Goal: Task Accomplishment & Management: Manage account settings

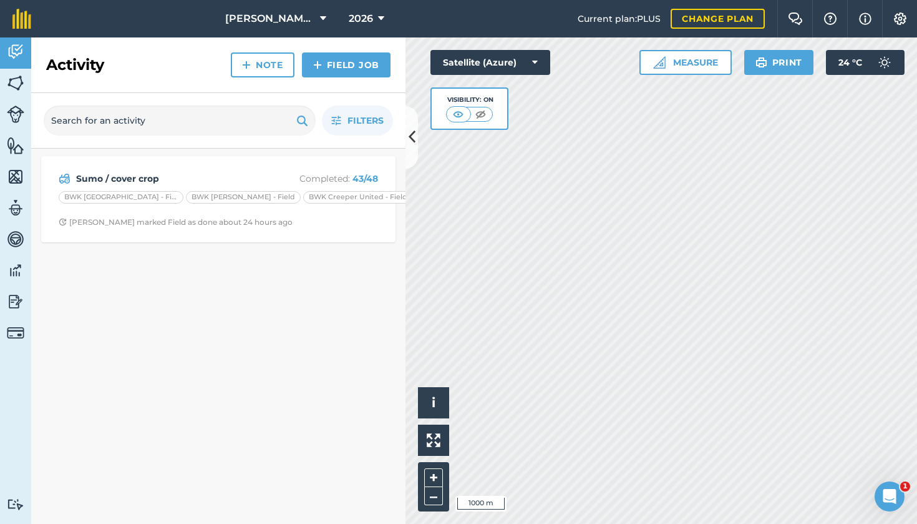
click at [370, 21] on span "2026" at bounding box center [361, 18] width 24 height 15
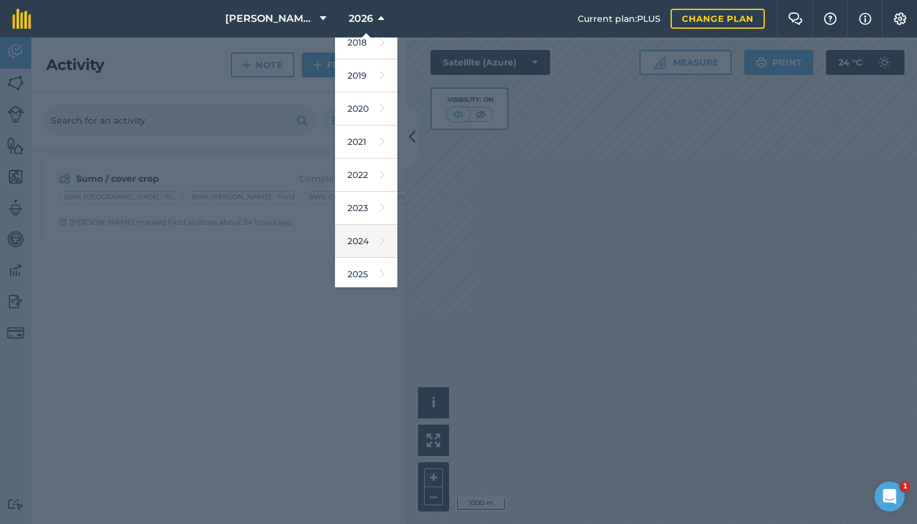
scroll to position [47, 0]
click at [349, 273] on link "2025" at bounding box center [366, 271] width 62 height 33
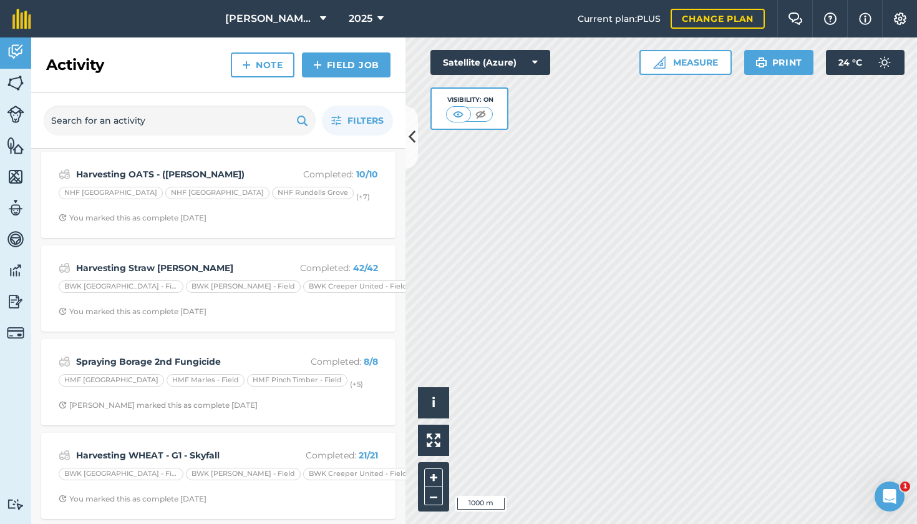
scroll to position [3, 0]
click at [230, 264] on strong "Harvesting Straw [PERSON_NAME]" at bounding box center [175, 269] width 198 height 14
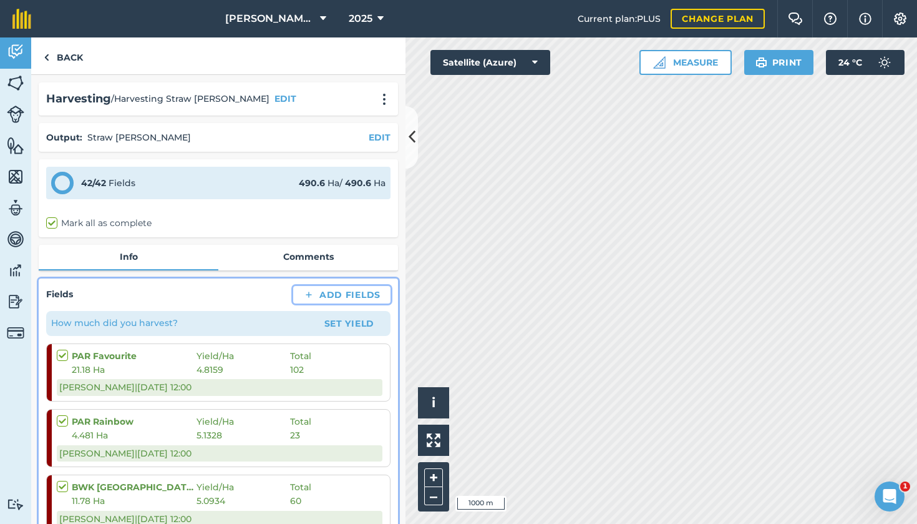
click at [335, 295] on button "Add Fields" at bounding box center [341, 294] width 97 height 17
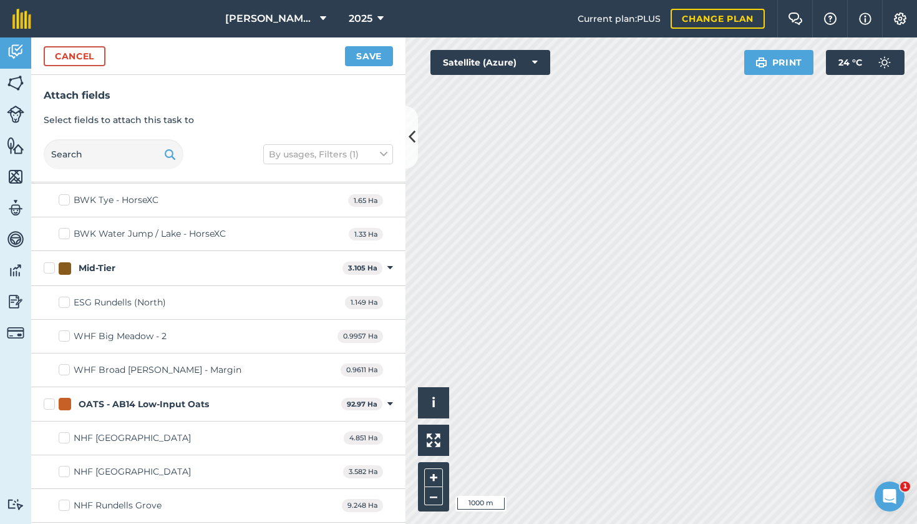
scroll to position [7451, 0]
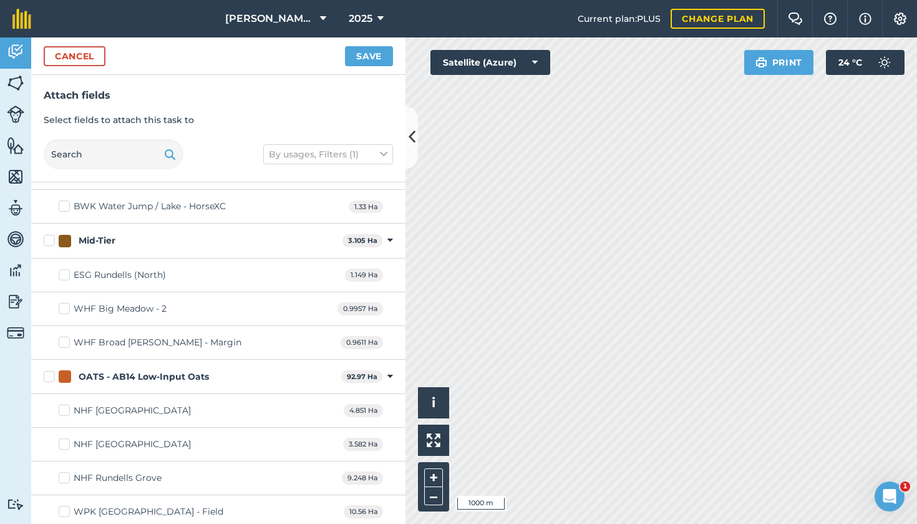
click at [44, 376] on label "OATS - AB14 Low-Input Oats" at bounding box center [190, 376] width 293 height 13
click at [44, 376] on input "OATS - AB14 Low-Input Oats" at bounding box center [48, 374] width 8 height 8
checkbox input "true"
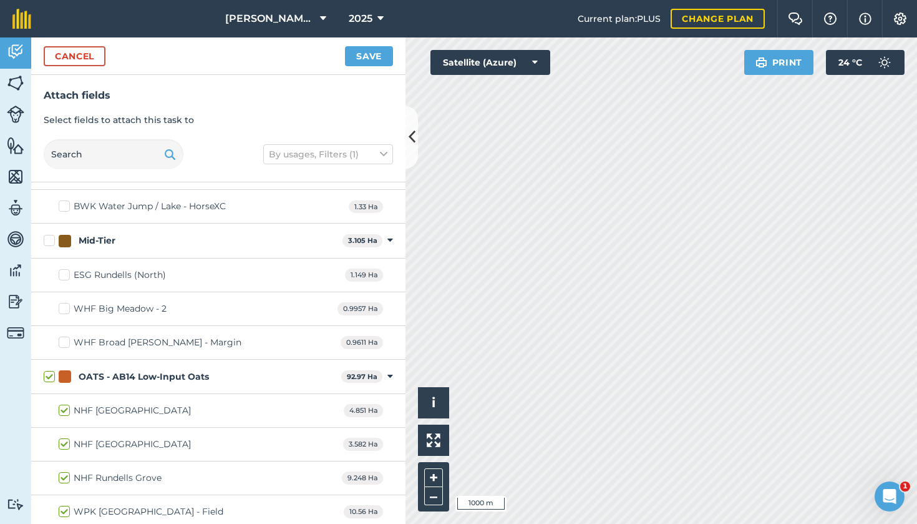
checkbox input "true"
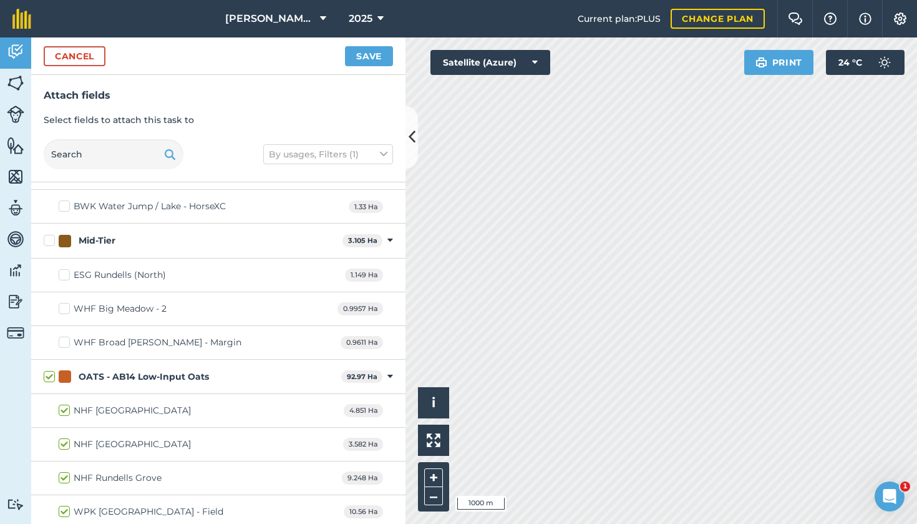
checkbox input "true"
click at [376, 59] on button "Save" at bounding box center [369, 56] width 48 height 20
checkbox input "false"
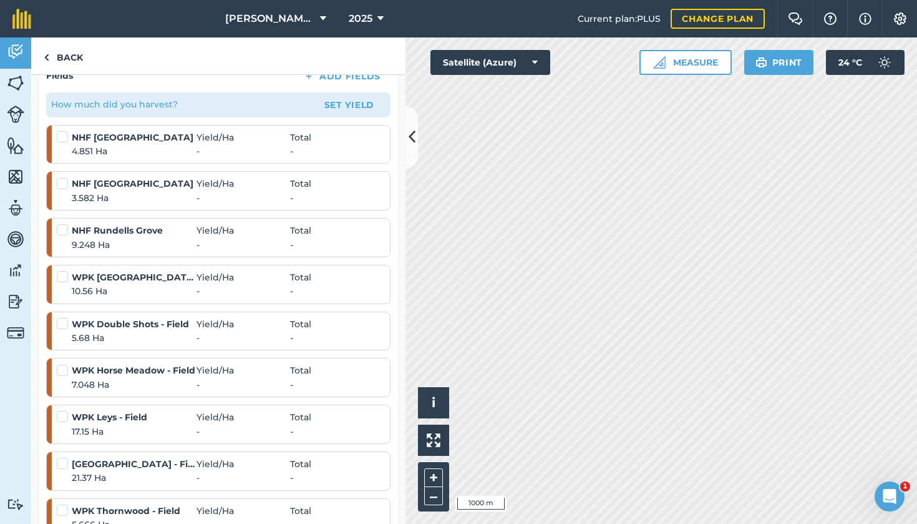
scroll to position [216, 0]
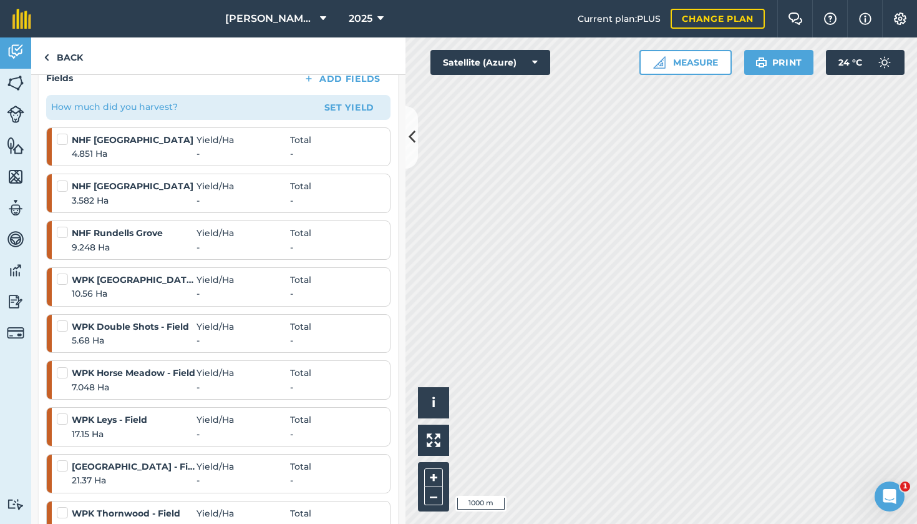
click at [356, 109] on button "Set Yield" at bounding box center [349, 107] width 72 height 20
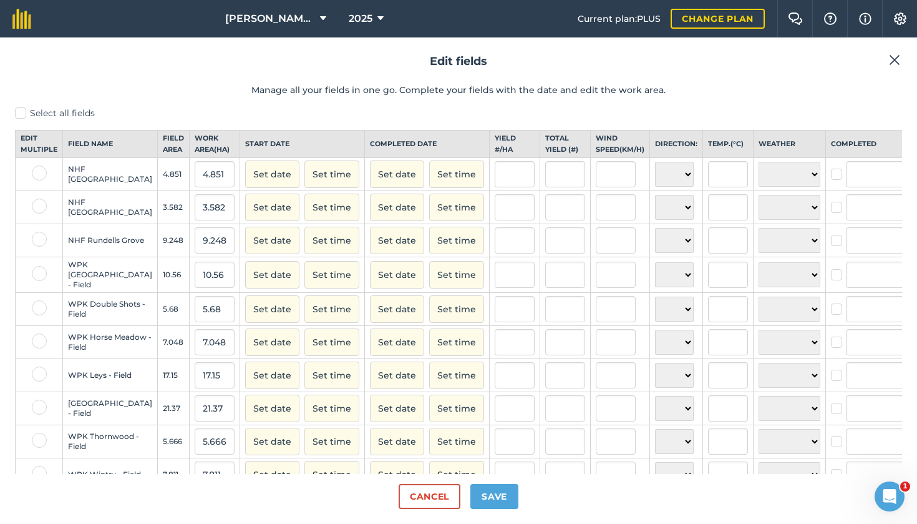
click at [245, 183] on button "Set date" at bounding box center [272, 173] width 54 height 27
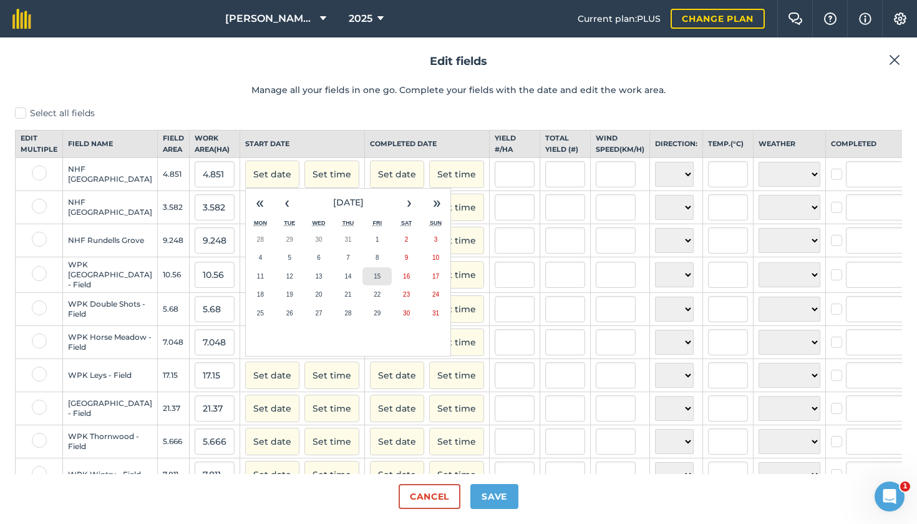
click at [374, 280] on abbr "15" at bounding box center [377, 276] width 7 height 7
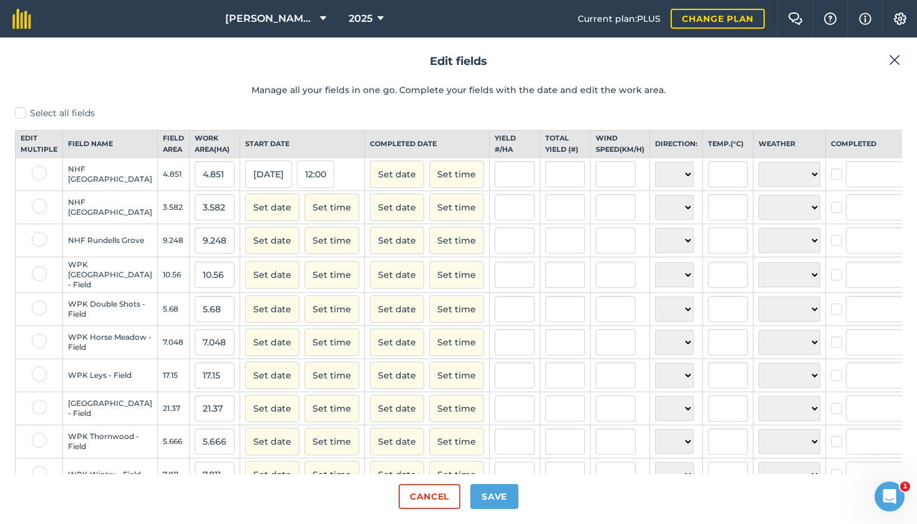
click at [370, 185] on button "Set date" at bounding box center [397, 173] width 54 height 27
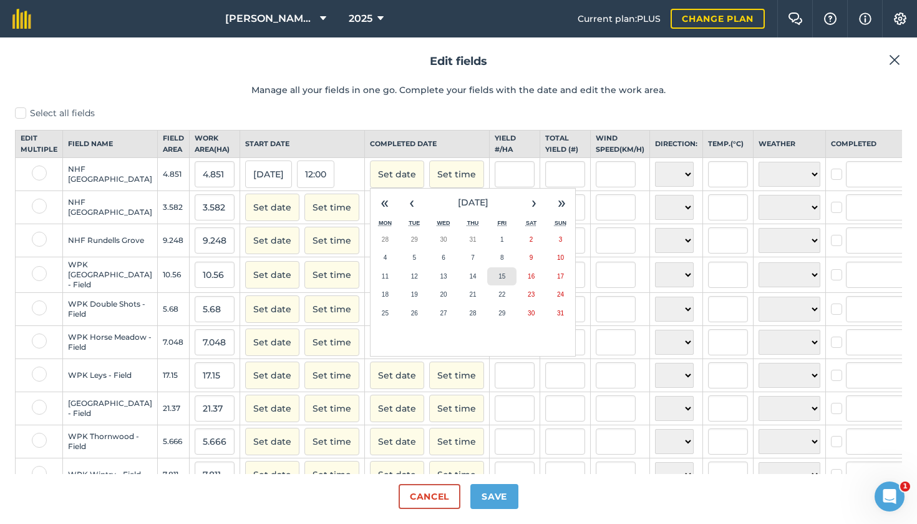
click at [487, 282] on button "15" at bounding box center [501, 276] width 29 height 19
checkbox input "true"
type input "[PERSON_NAME]"
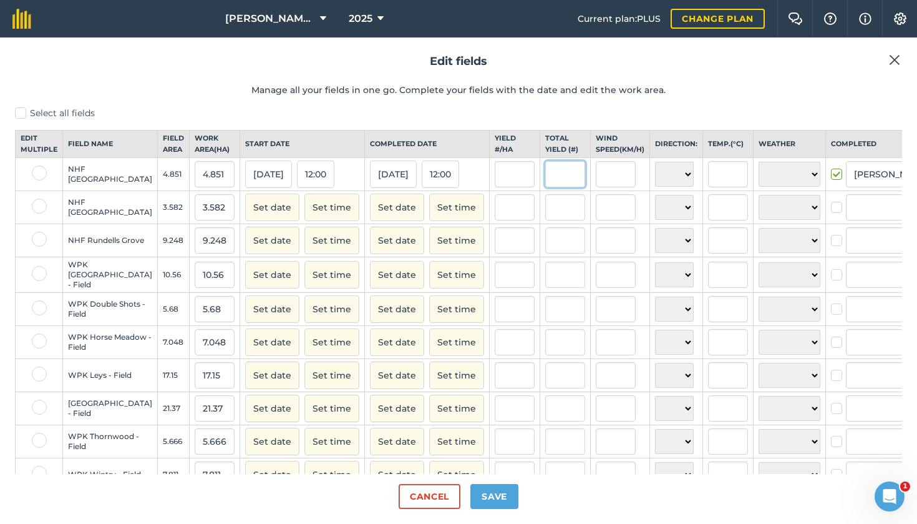
click at [545, 182] on input "text" at bounding box center [565, 174] width 40 height 26
type input "13"
type input "2.6798598227169657"
click at [545, 210] on input "text" at bounding box center [565, 207] width 40 height 26
click at [245, 216] on button "Set date" at bounding box center [272, 206] width 54 height 27
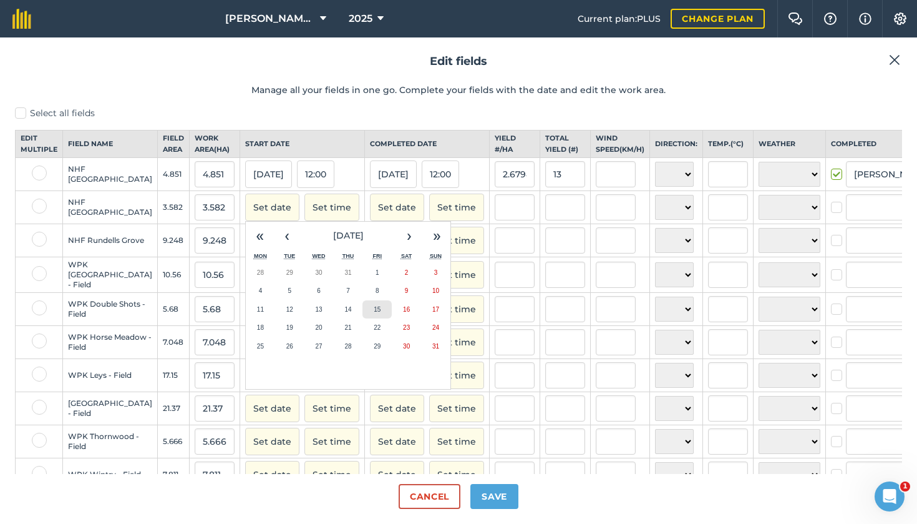
click at [363, 313] on button "15" at bounding box center [377, 309] width 29 height 19
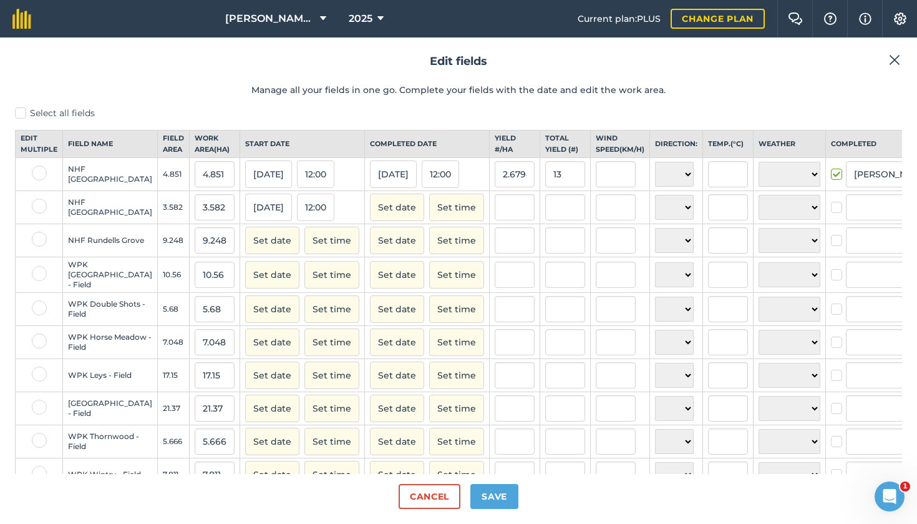
click at [297, 218] on button "12:00" at bounding box center [315, 206] width 37 height 27
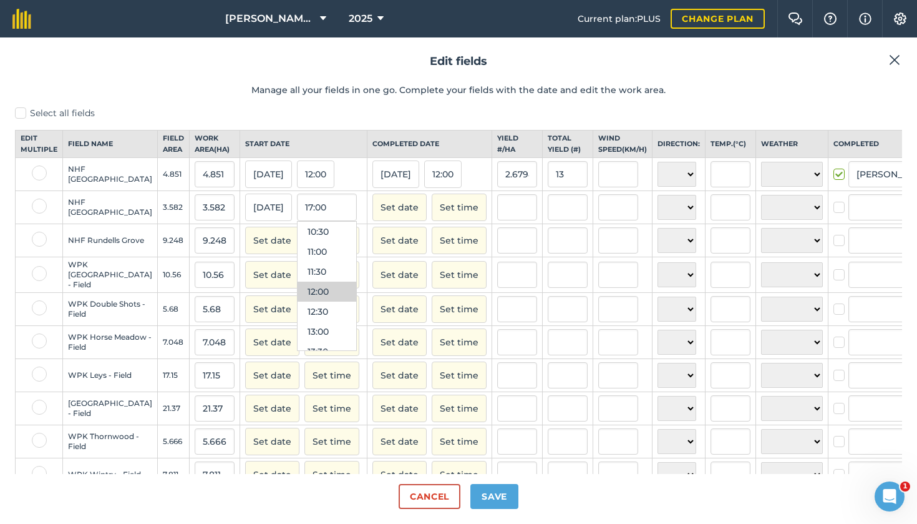
click at [373, 212] on button "Set date" at bounding box center [400, 206] width 54 height 27
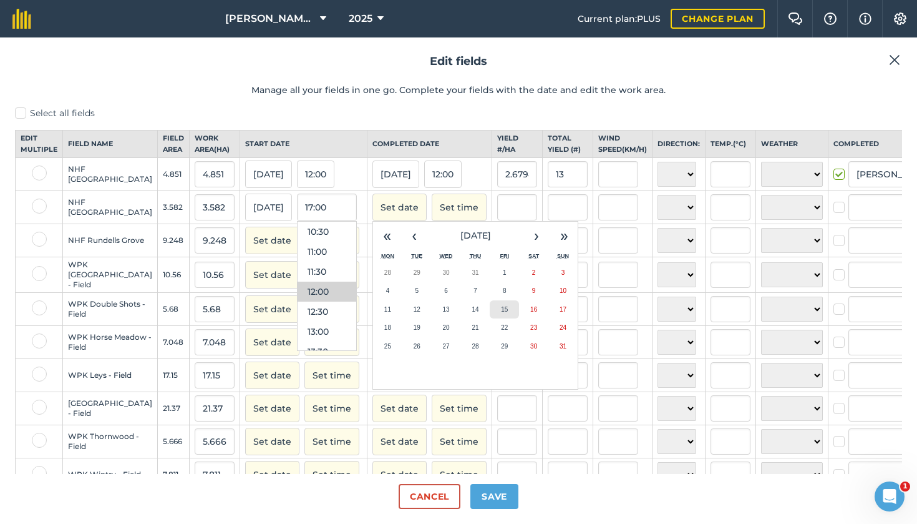
click at [501, 313] on abbr "15" at bounding box center [504, 309] width 7 height 7
checkbox input "true"
type input "[PERSON_NAME]"
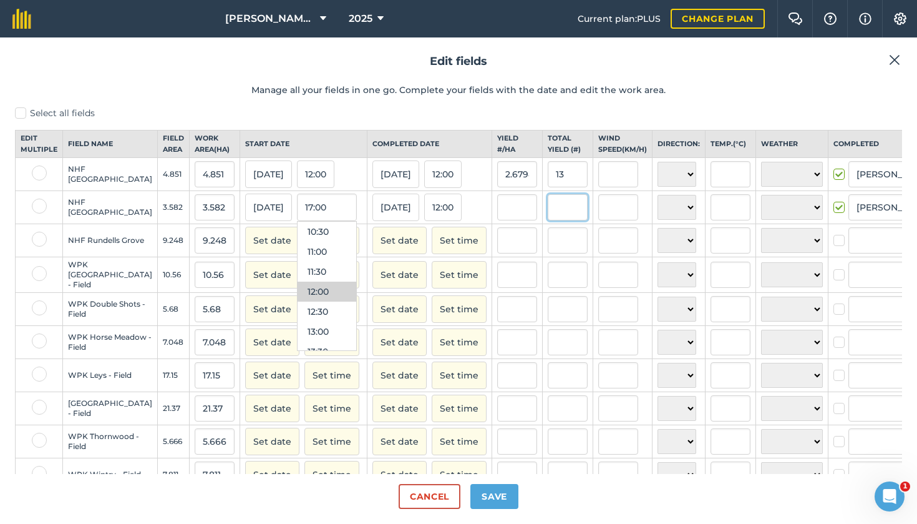
click at [548, 220] on input "text" at bounding box center [568, 207] width 40 height 26
type input "6"
type input "1.6750418760469012"
click at [548, 243] on input "text" at bounding box center [568, 240] width 40 height 26
click at [245, 245] on button "Set date" at bounding box center [272, 240] width 54 height 27
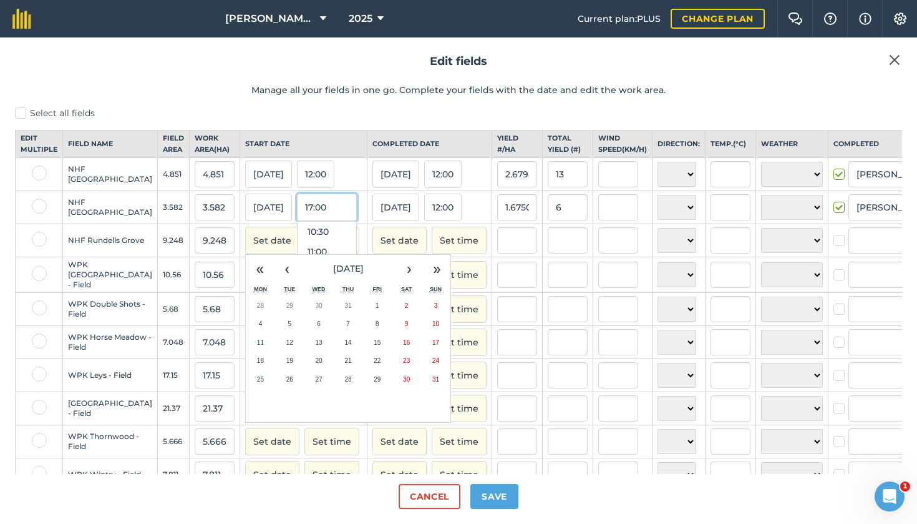
click at [297, 218] on input "17:00" at bounding box center [327, 206] width 60 height 27
click at [245, 253] on button "Set date" at bounding box center [272, 240] width 54 height 27
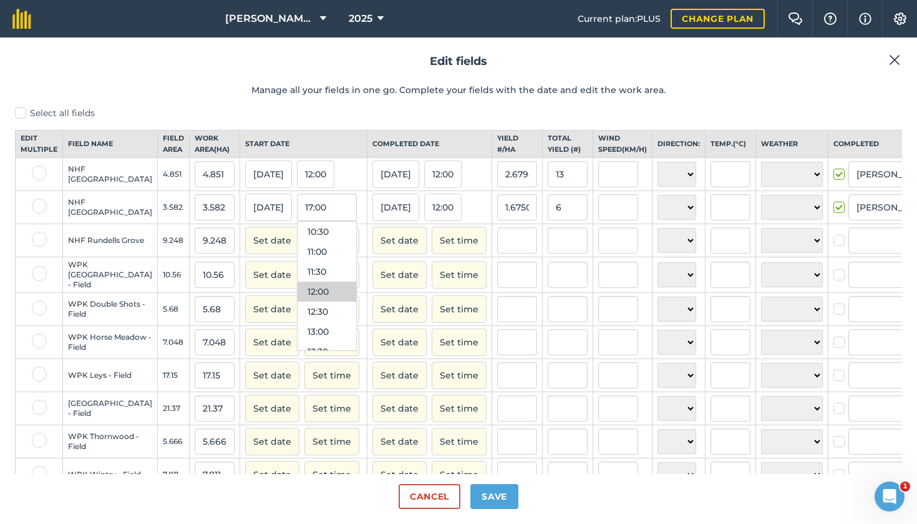
click at [245, 253] on button "Set date" at bounding box center [272, 240] width 54 height 27
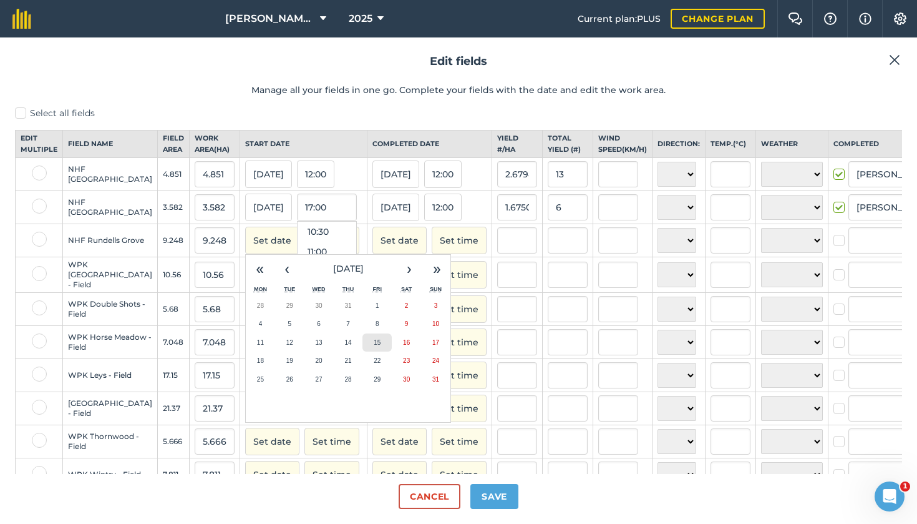
click at [363, 352] on button "15" at bounding box center [377, 342] width 29 height 19
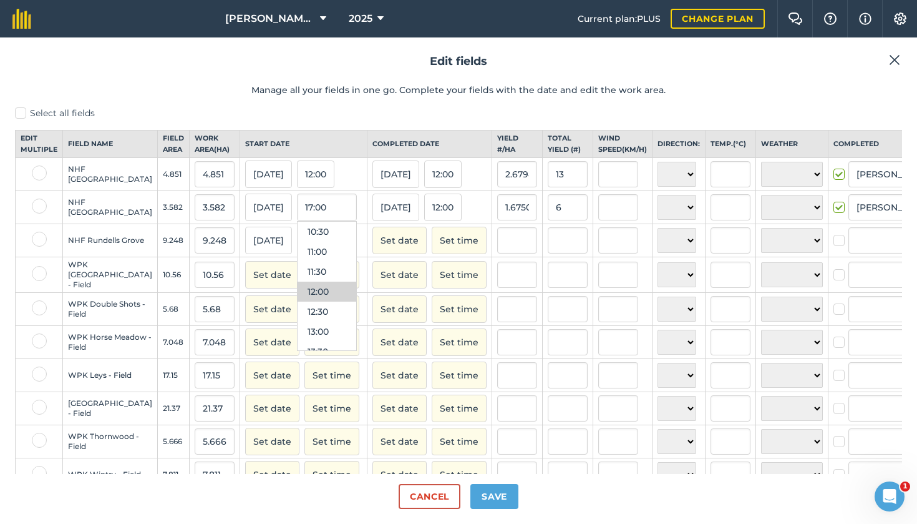
click at [373, 252] on button "Set date" at bounding box center [400, 240] width 54 height 27
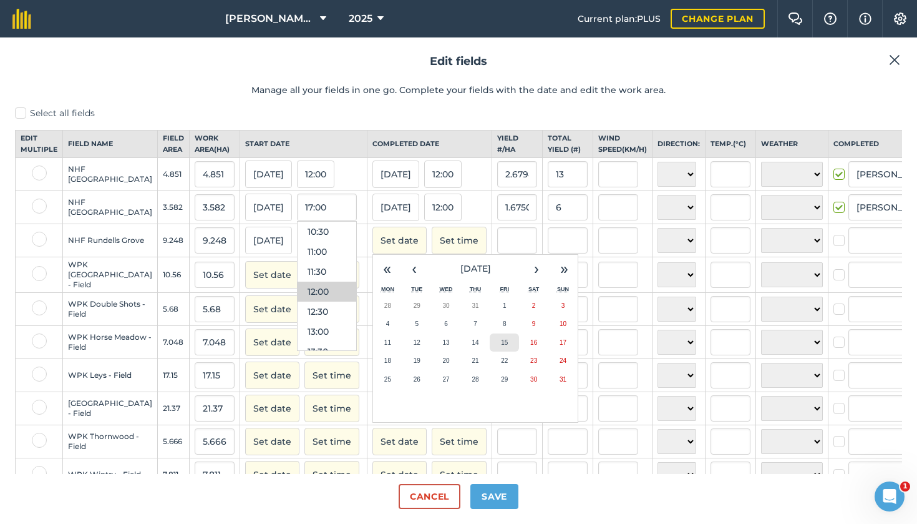
click at [490, 352] on button "15" at bounding box center [504, 342] width 29 height 19
checkbox input "true"
type input "[PERSON_NAME]"
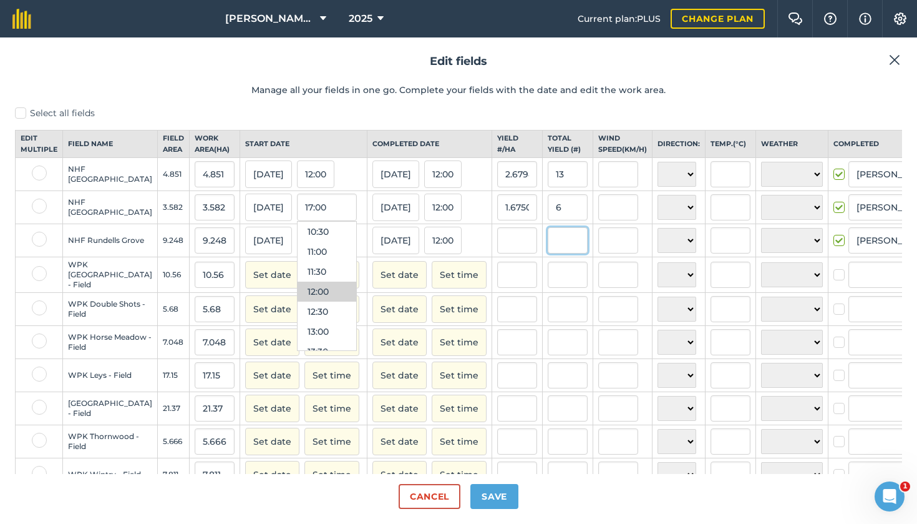
click at [548, 250] on input "text" at bounding box center [568, 240] width 40 height 26
type input "23"
type input "2.487024221453287"
click at [548, 279] on input "text" at bounding box center [568, 274] width 40 height 26
click at [245, 281] on button "Set date" at bounding box center [272, 274] width 54 height 27
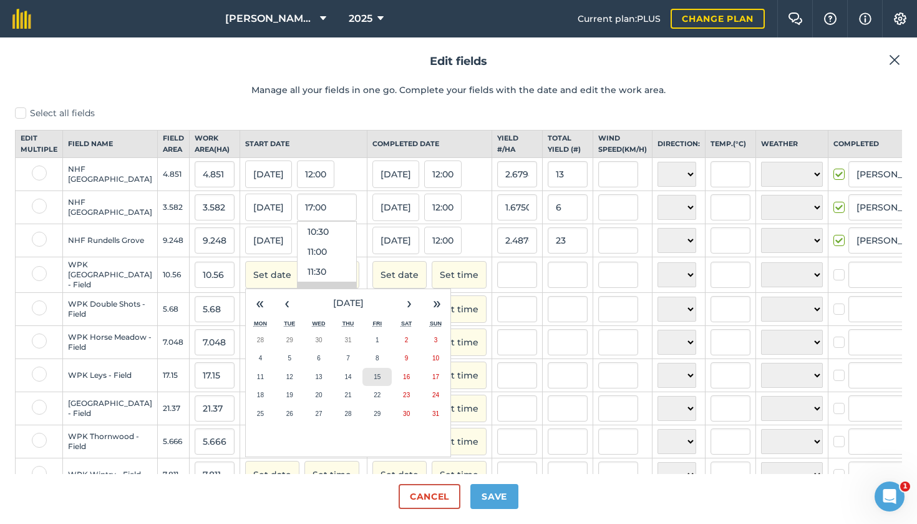
click at [363, 386] on button "15" at bounding box center [377, 377] width 29 height 19
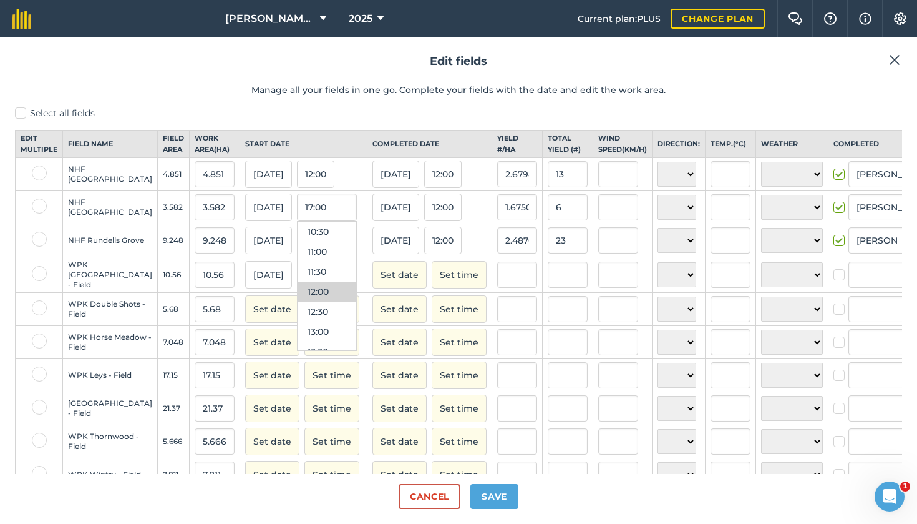
click at [373, 287] on button "Set date" at bounding box center [400, 274] width 54 height 27
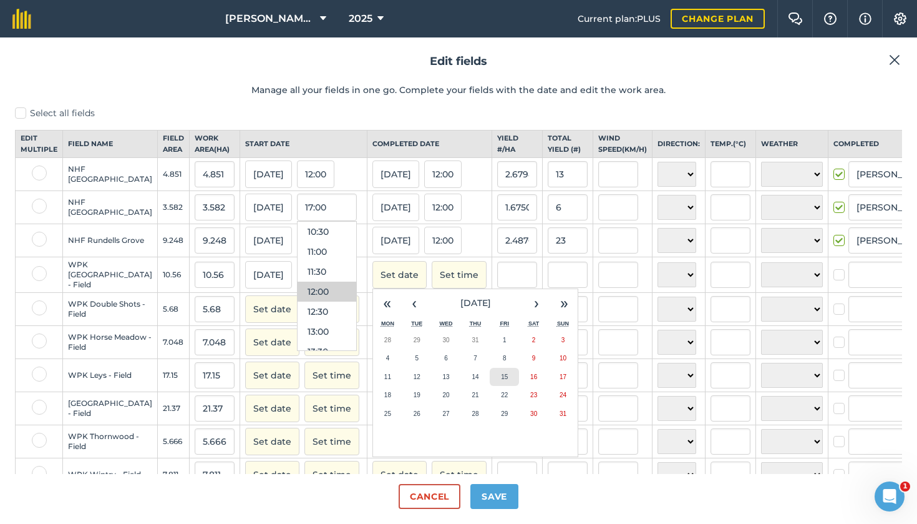
click at [501, 380] on abbr "15" at bounding box center [504, 376] width 7 height 7
checkbox input "true"
type input "[PERSON_NAME]"
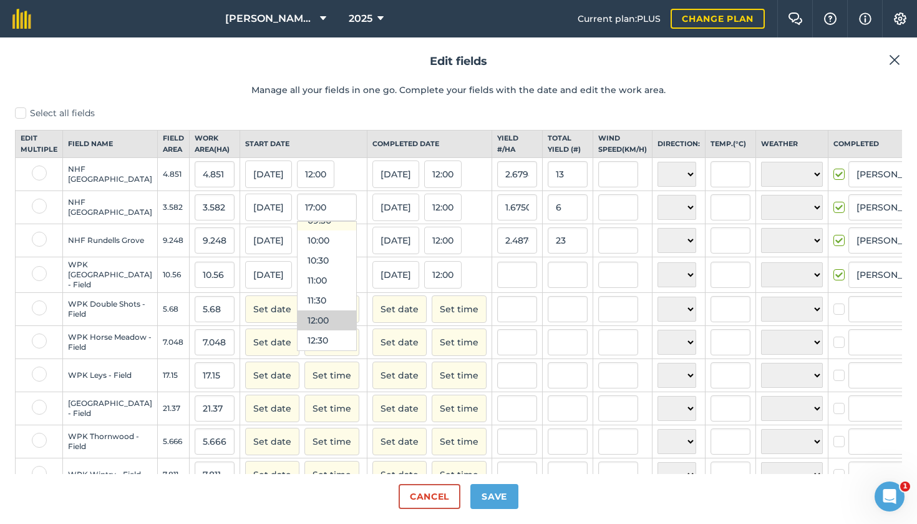
scroll to position [395, 0]
click at [298, 245] on button "10:00" at bounding box center [327, 236] width 59 height 20
click at [545, 288] on input "text" at bounding box center [565, 274] width 40 height 26
type input "44"
type input "4.166666666666666"
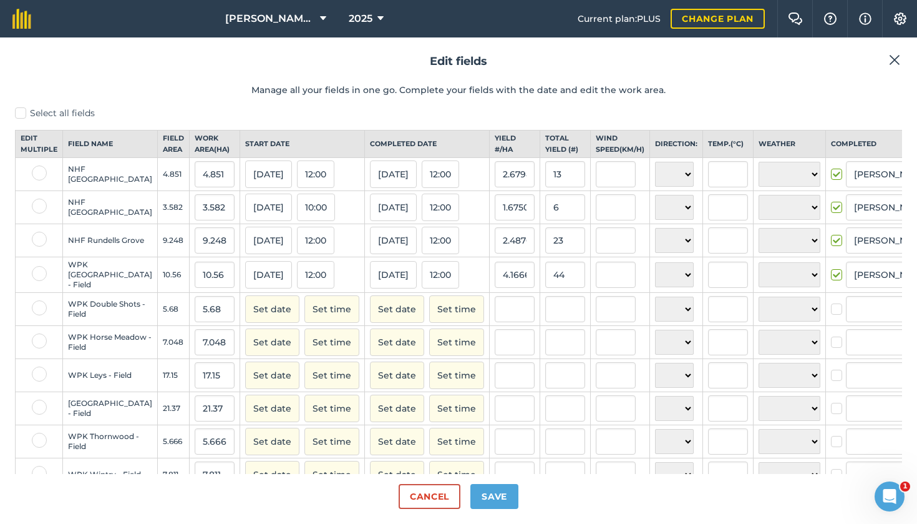
click at [245, 323] on button "Set date" at bounding box center [272, 308] width 54 height 27
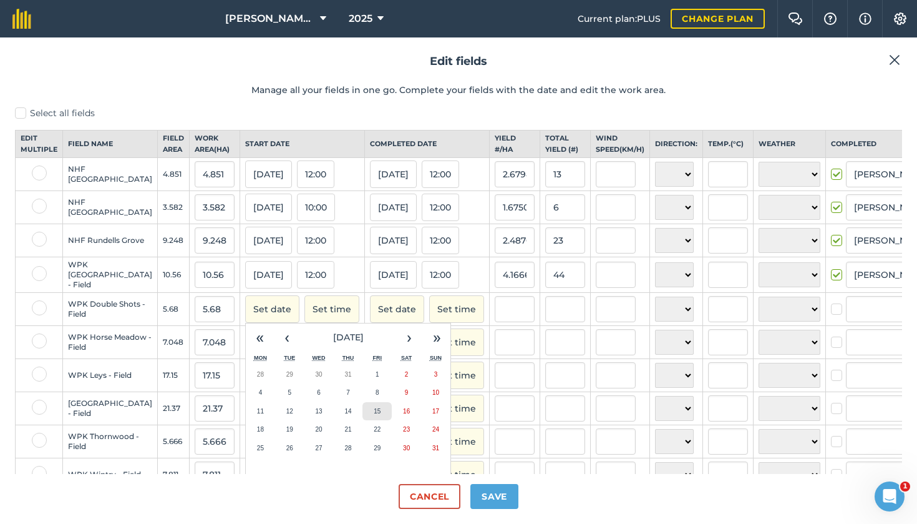
click at [374, 414] on abbr "15" at bounding box center [377, 410] width 7 height 7
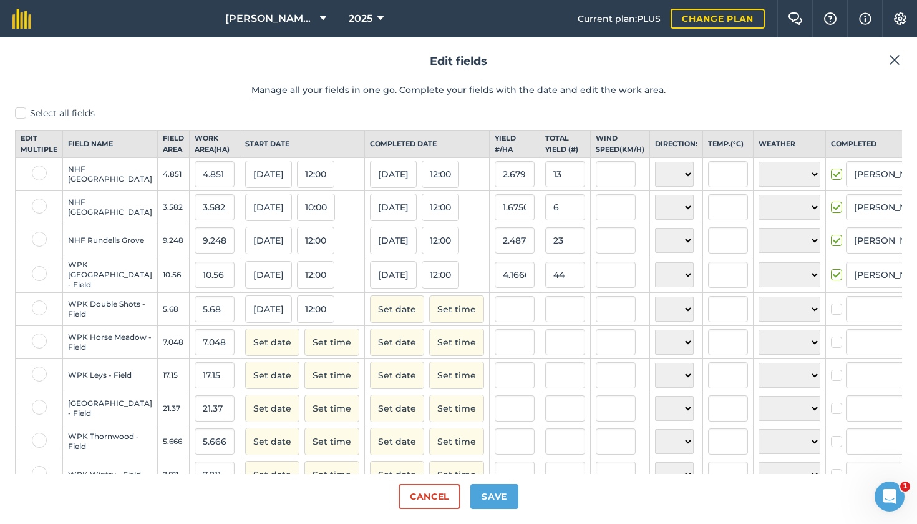
click at [370, 323] on button "Set date" at bounding box center [397, 308] width 54 height 27
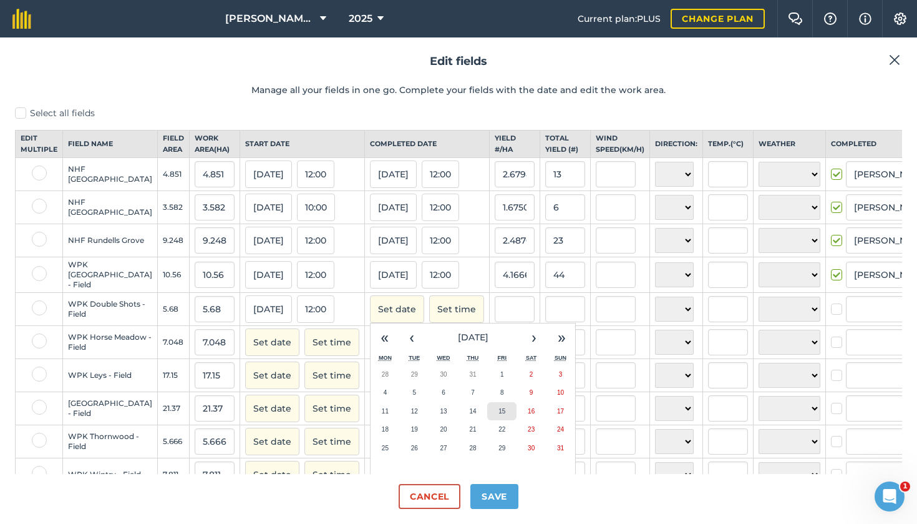
click at [487, 421] on button "15" at bounding box center [501, 411] width 29 height 19
checkbox input "true"
type input "[PERSON_NAME]"
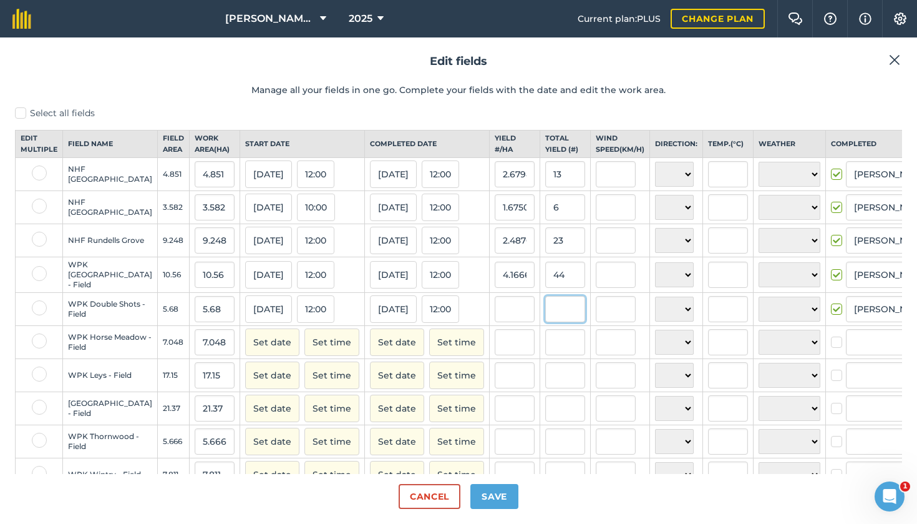
click at [545, 322] on input "text" at bounding box center [565, 309] width 40 height 26
type input "23"
type input "4.049295774647888"
click at [245, 356] on button "Set date" at bounding box center [272, 341] width 54 height 27
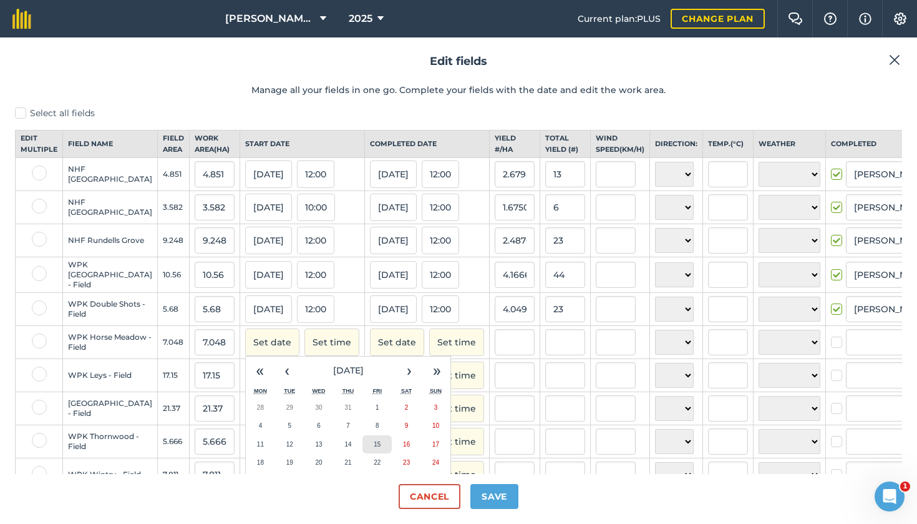
click at [363, 454] on button "15" at bounding box center [377, 444] width 29 height 19
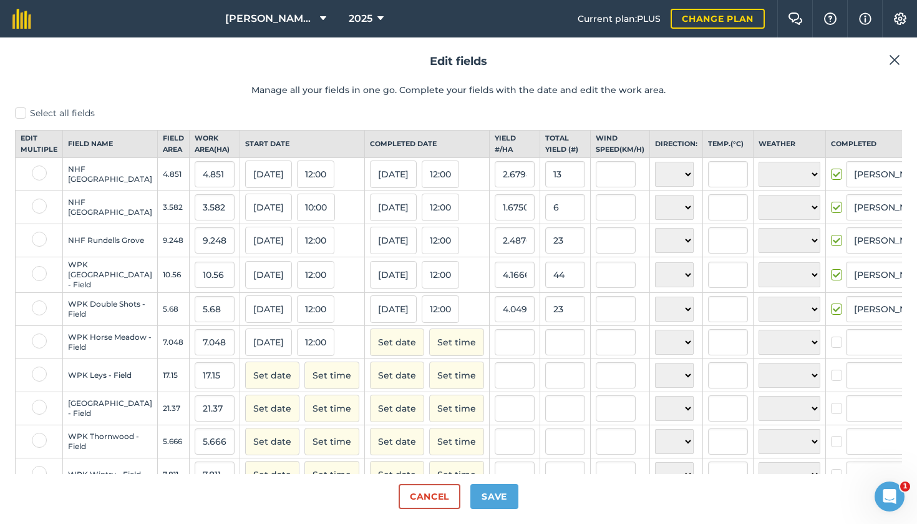
click at [370, 356] on button "Set date" at bounding box center [397, 341] width 54 height 27
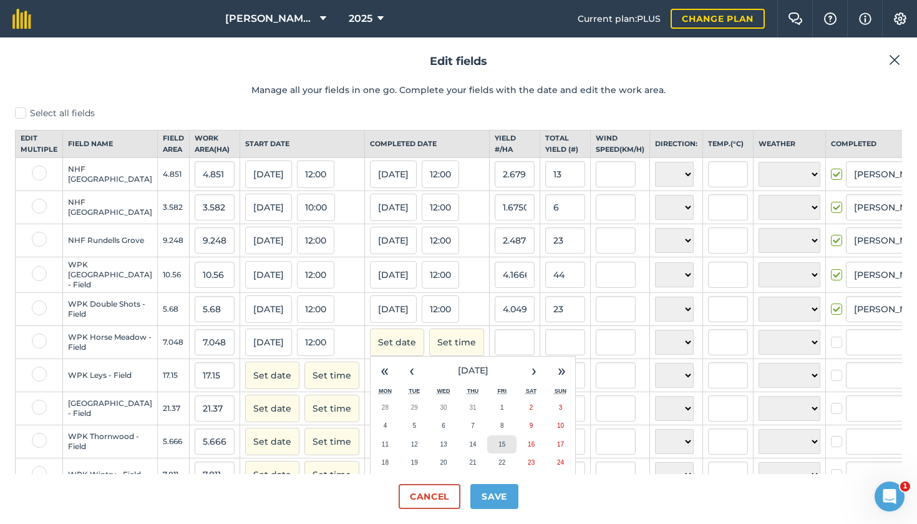
click at [487, 454] on button "15" at bounding box center [501, 444] width 29 height 19
checkbox input "true"
type input "[PERSON_NAME]"
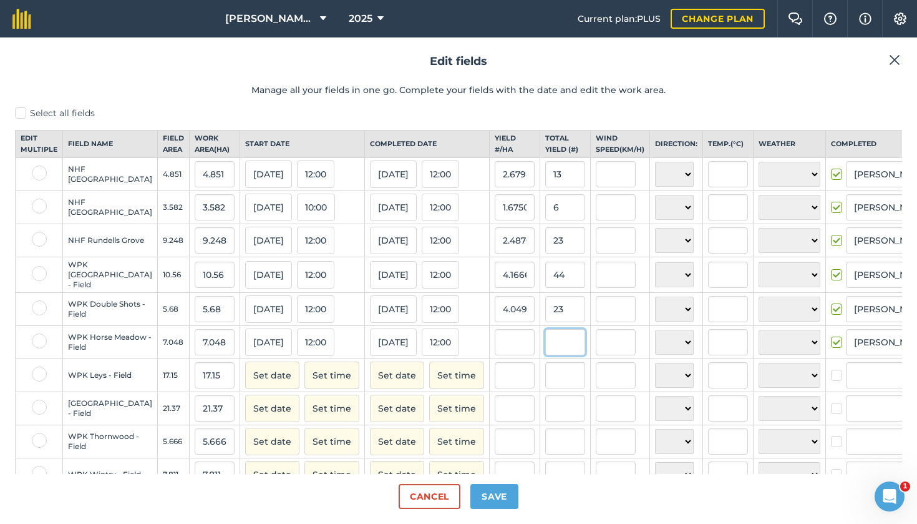
click at [545, 355] on input "text" at bounding box center [565, 342] width 40 height 26
type input "39"
type input "5.5334846765039725"
click at [245, 389] on button "Set date" at bounding box center [272, 374] width 54 height 27
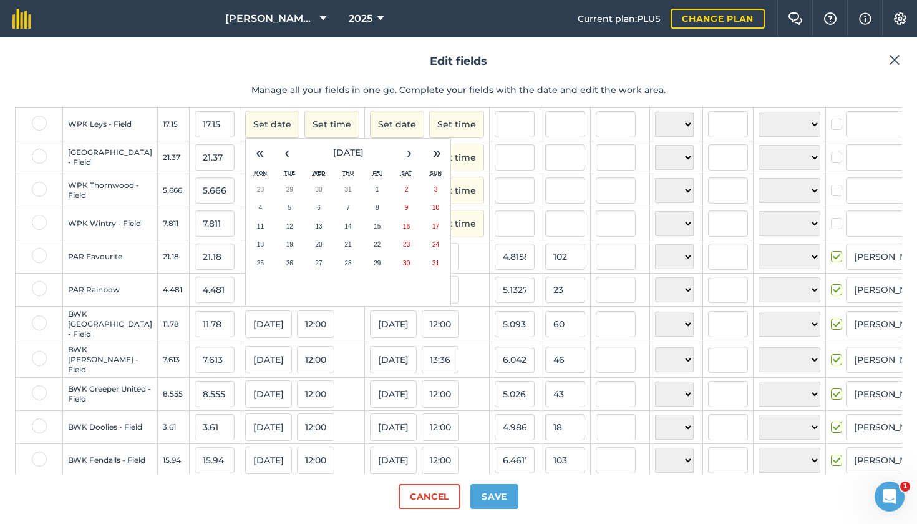
scroll to position [253, 0]
click at [374, 228] on abbr "15" at bounding box center [377, 224] width 7 height 7
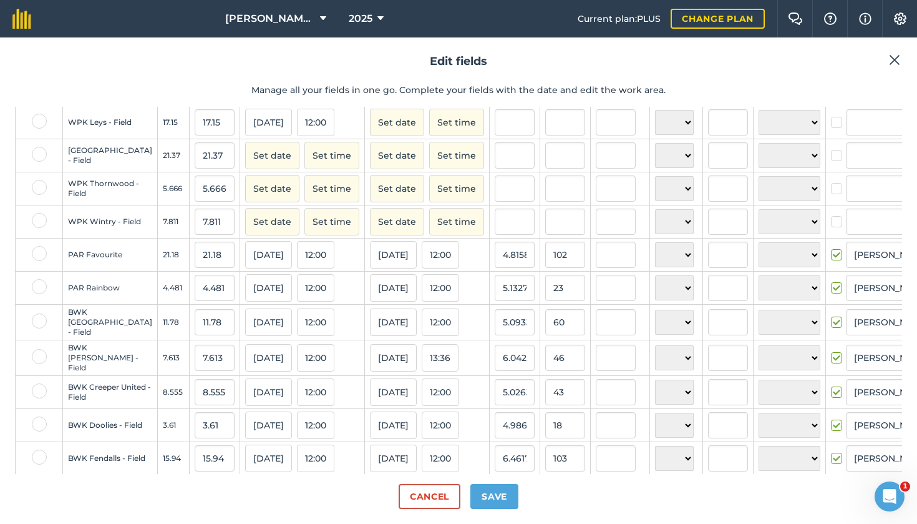
click at [370, 136] on button "Set date" at bounding box center [397, 122] width 54 height 27
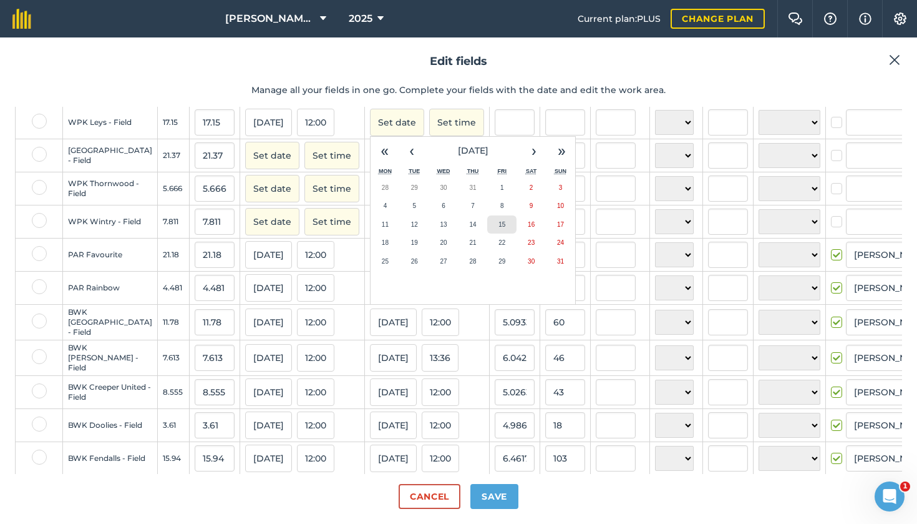
click at [499, 228] on abbr "15" at bounding box center [502, 224] width 7 height 7
checkbox input "true"
type input "[PERSON_NAME]"
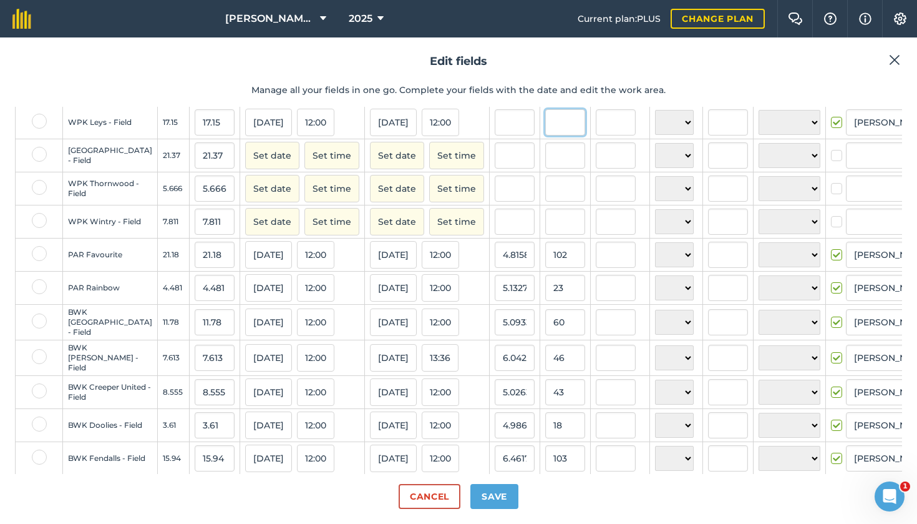
click at [545, 135] on input "text" at bounding box center [565, 122] width 40 height 26
type input "79"
type input "4.606413994169096"
click at [245, 169] on button "Set date" at bounding box center [272, 155] width 54 height 27
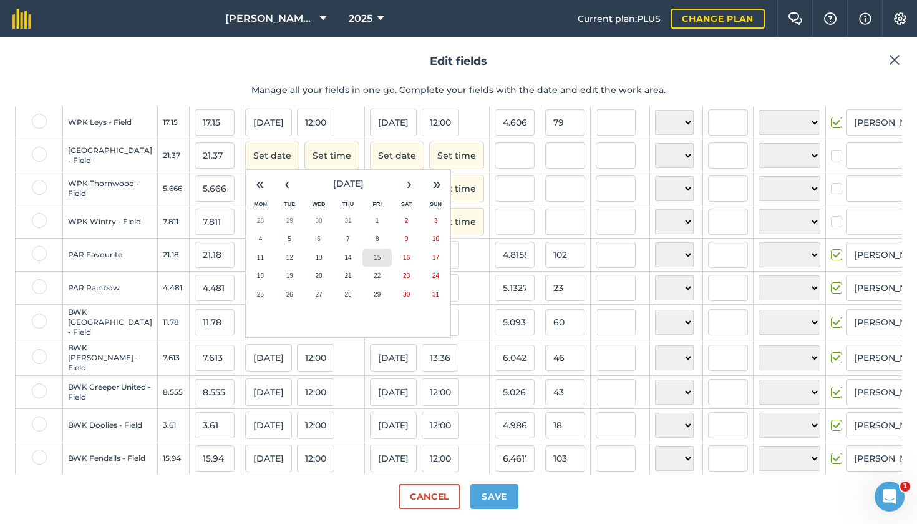
click at [363, 267] on button "15" at bounding box center [377, 257] width 29 height 19
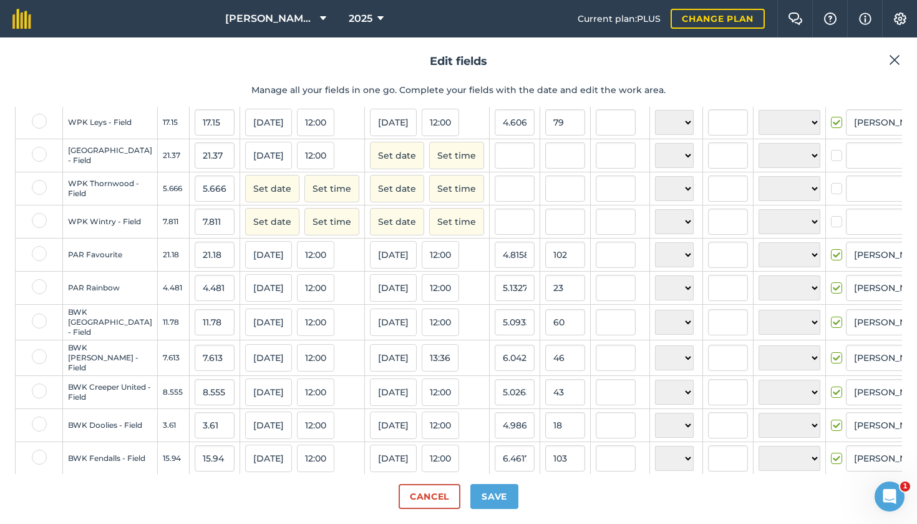
click at [370, 169] on button "Set date" at bounding box center [397, 155] width 54 height 27
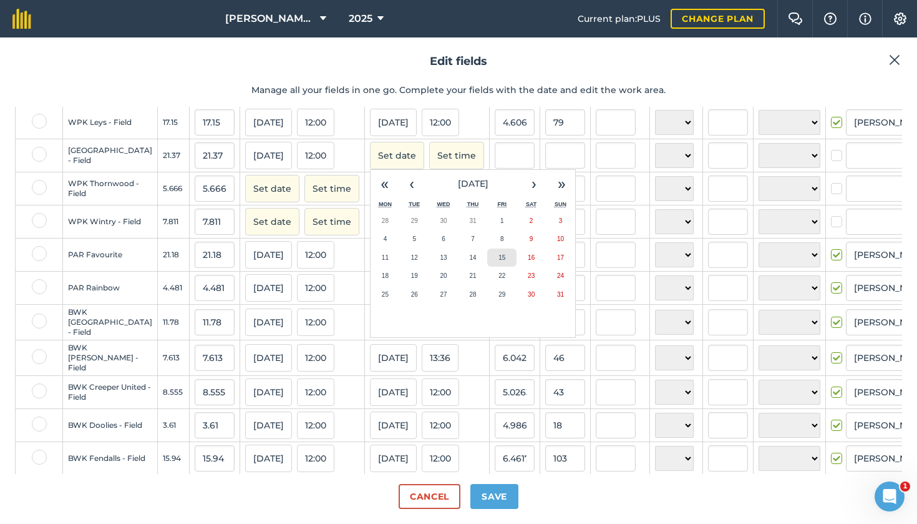
click at [499, 261] on abbr "15" at bounding box center [502, 257] width 7 height 7
checkbox input "true"
type input "[PERSON_NAME]"
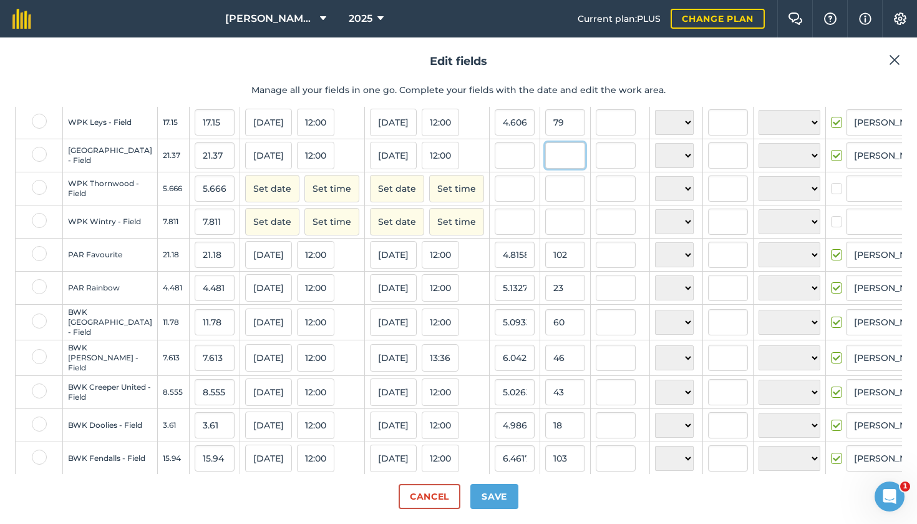
click at [545, 168] on input "text" at bounding box center [565, 155] width 40 height 26
type input "112"
type input "5.2409920449227885"
click at [245, 202] on button "Set date" at bounding box center [272, 188] width 54 height 27
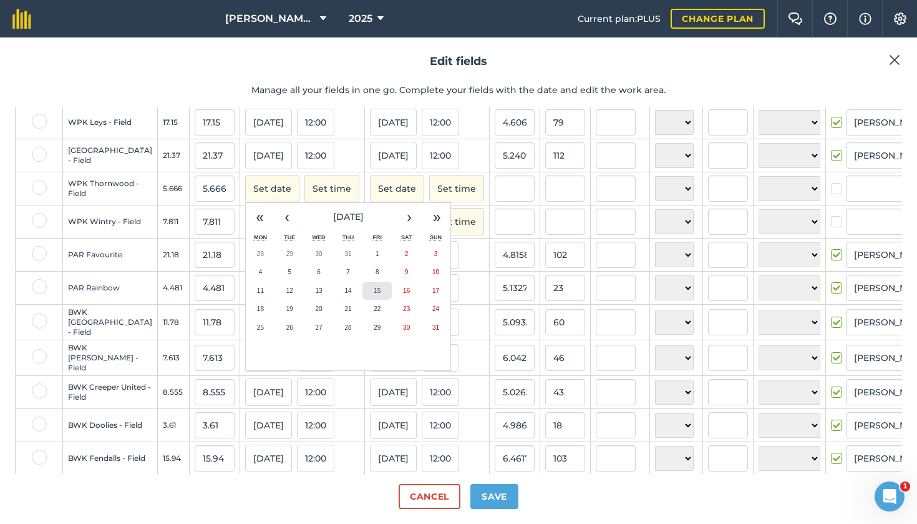
click at [363, 300] on button "15" at bounding box center [377, 290] width 29 height 19
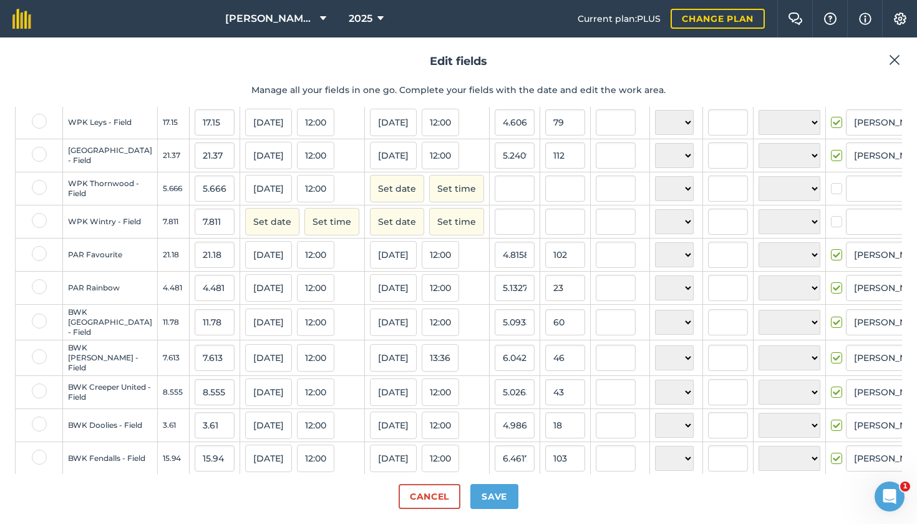
click at [370, 202] on button "Set date" at bounding box center [397, 188] width 54 height 27
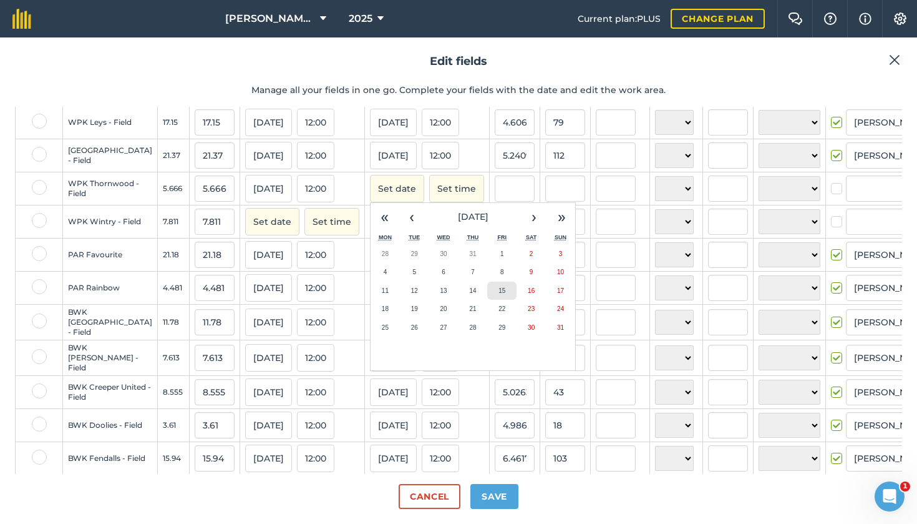
click at [487, 300] on button "15" at bounding box center [501, 290] width 29 height 19
checkbox input "true"
type input "[PERSON_NAME]"
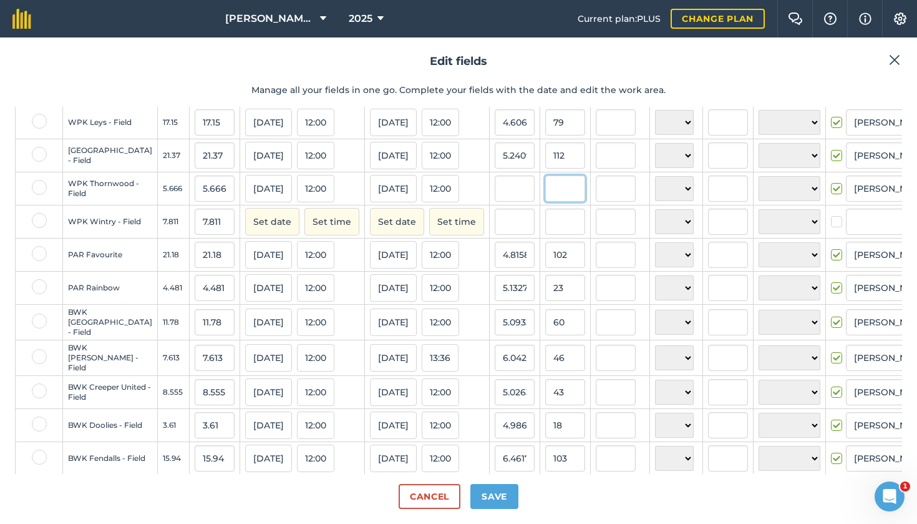
click at [545, 202] on input "text" at bounding box center [565, 188] width 40 height 26
type input "28"
type input "4.94175785386516"
click at [245, 235] on button "Set date" at bounding box center [272, 221] width 54 height 27
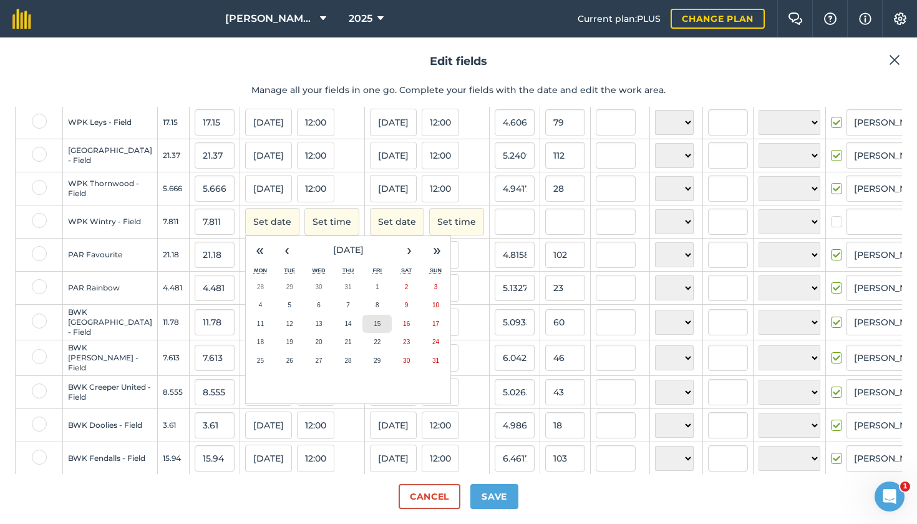
click at [374, 327] on abbr "15" at bounding box center [377, 323] width 7 height 7
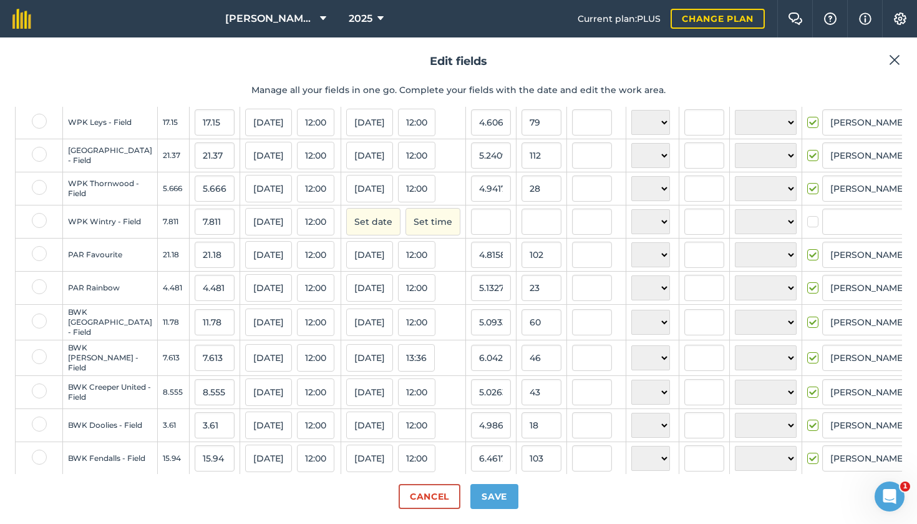
click at [348, 235] on button "Set date" at bounding box center [373, 221] width 54 height 27
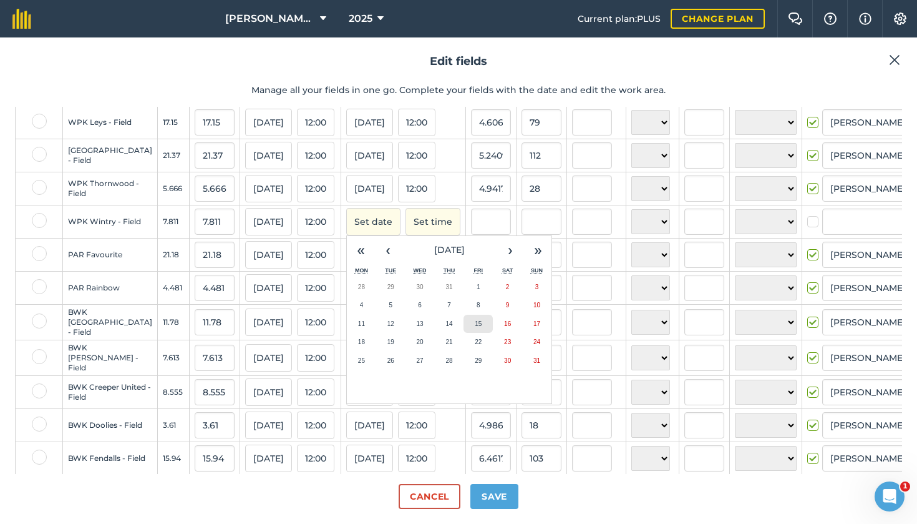
click at [475, 327] on abbr "15" at bounding box center [478, 323] width 7 height 7
checkbox input "true"
type input "[PERSON_NAME]"
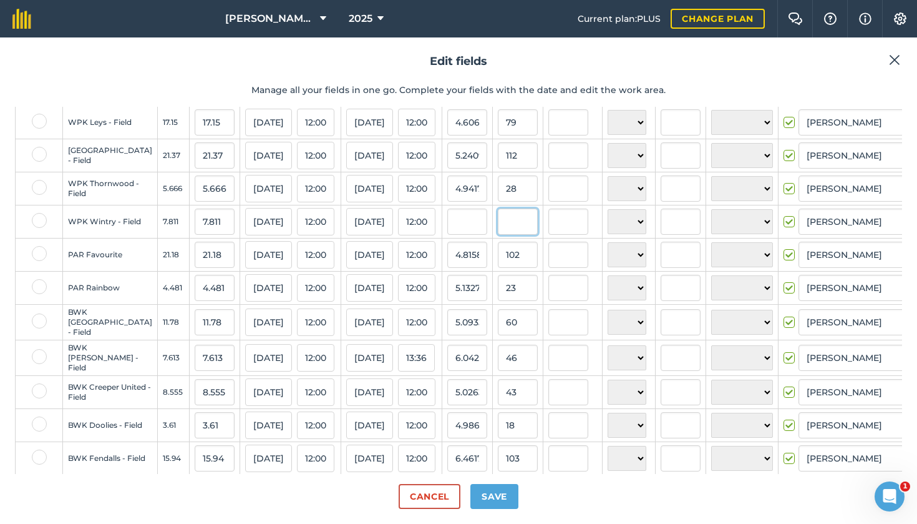
click at [498, 235] on input "text" at bounding box center [518, 221] width 40 height 26
type input "36"
type input "4.608884905901933"
click at [498, 268] on input "102" at bounding box center [518, 254] width 40 height 26
click at [501, 497] on button "Save" at bounding box center [495, 496] width 48 height 25
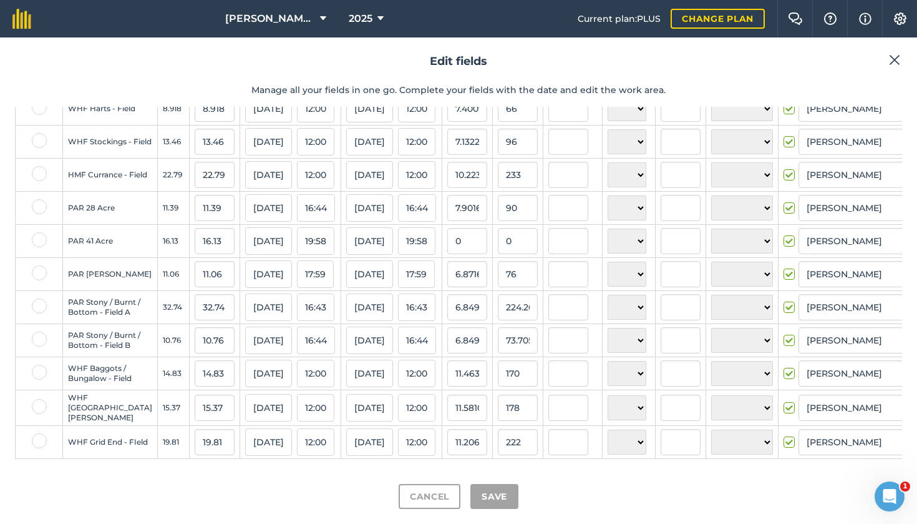
scroll to position [0, 0]
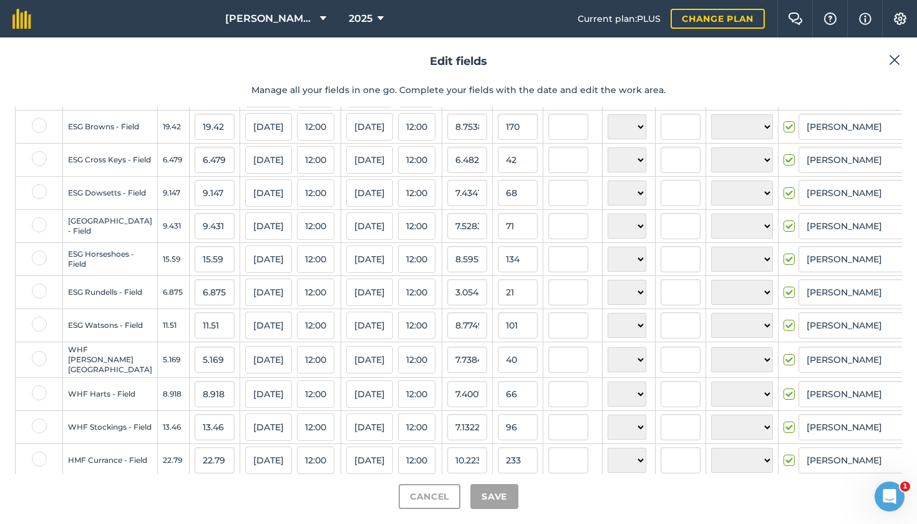
checkbox input "true"
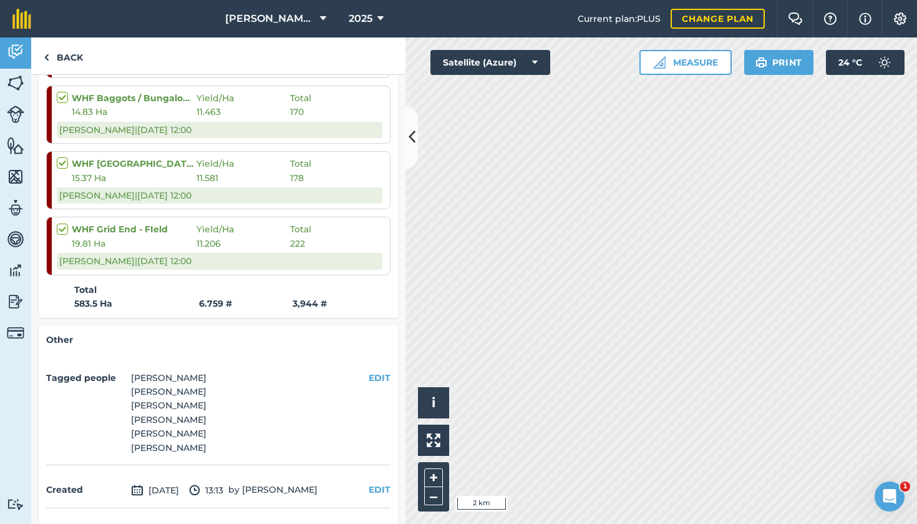
scroll to position [3473, 0]
click at [321, 18] on icon at bounding box center [323, 18] width 6 height 15
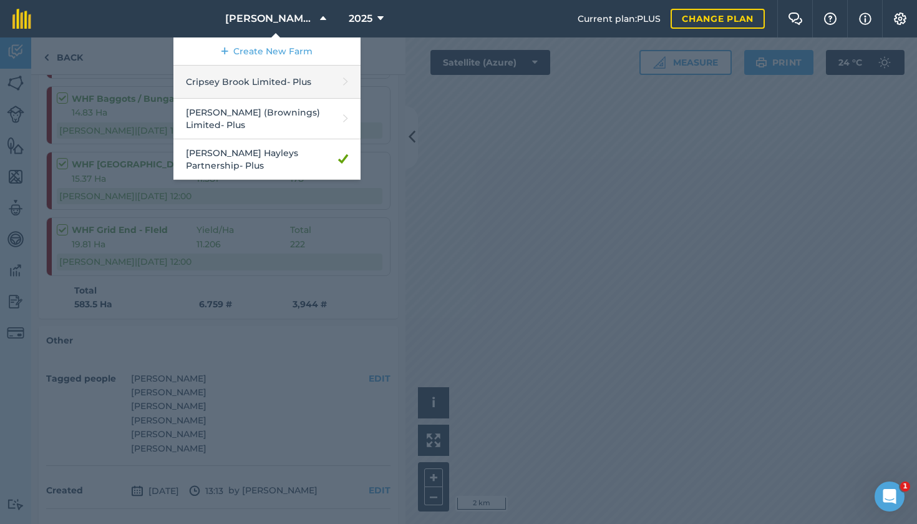
click at [260, 89] on link "Cripsey Brook Limited - Plus" at bounding box center [266, 82] width 187 height 33
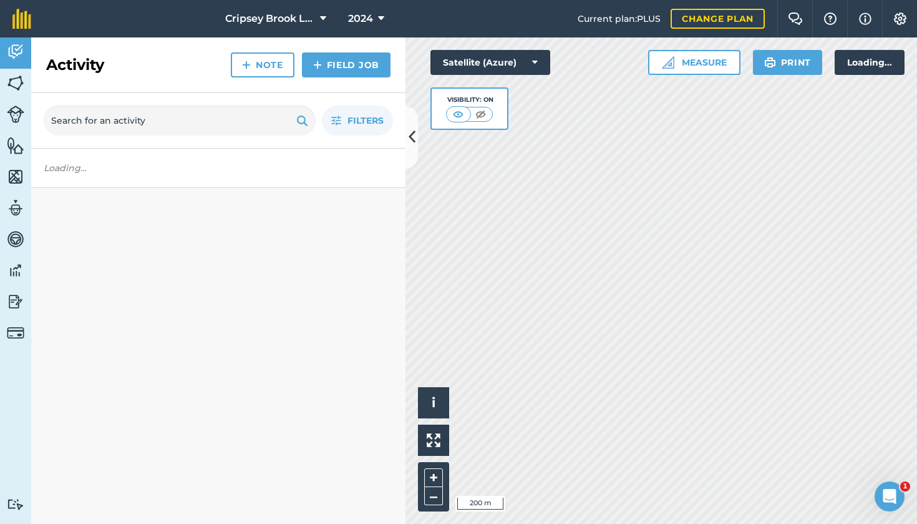
click at [371, 16] on span "2024" at bounding box center [360, 18] width 25 height 15
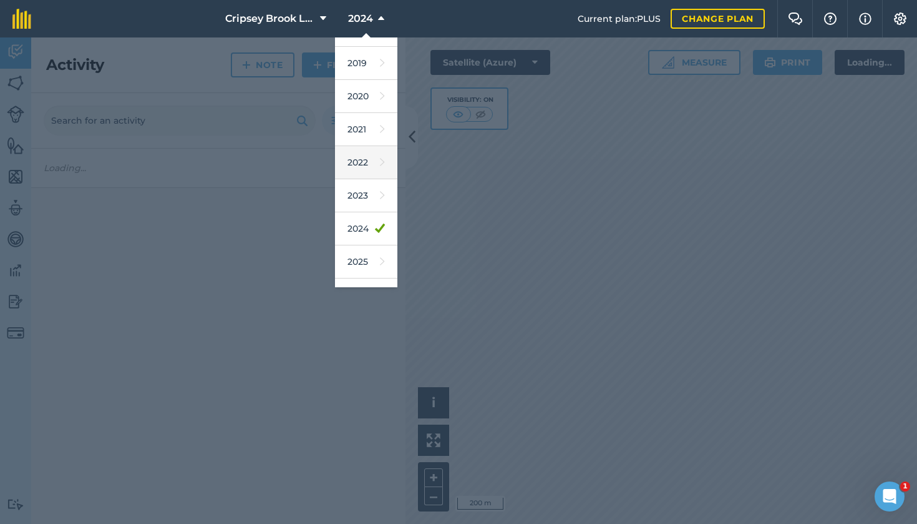
scroll to position [65, 0]
click at [364, 259] on link "2025" at bounding box center [366, 253] width 62 height 33
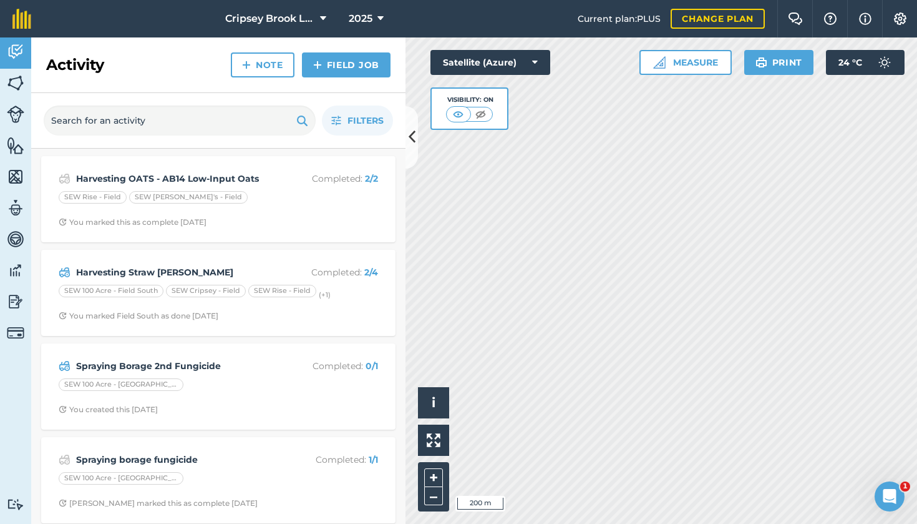
click at [220, 266] on strong "Harvesting Straw [PERSON_NAME]" at bounding box center [175, 272] width 198 height 14
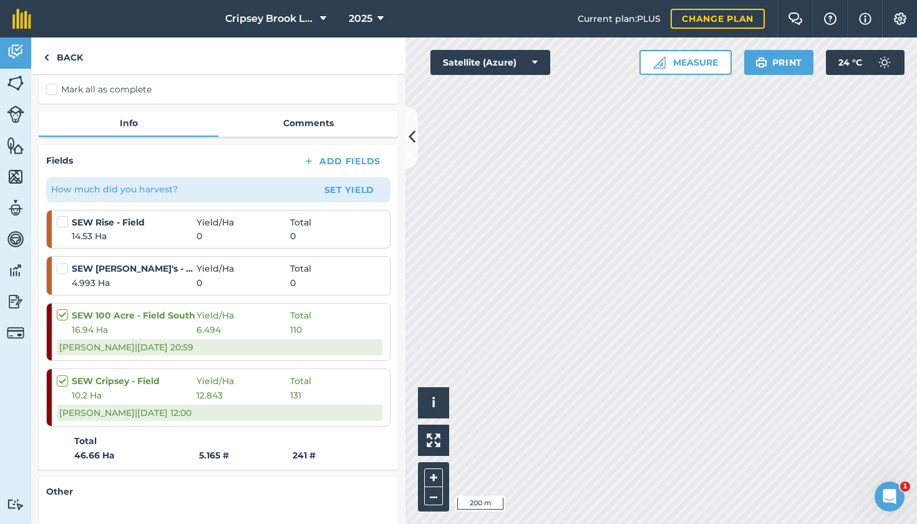
scroll to position [140, 0]
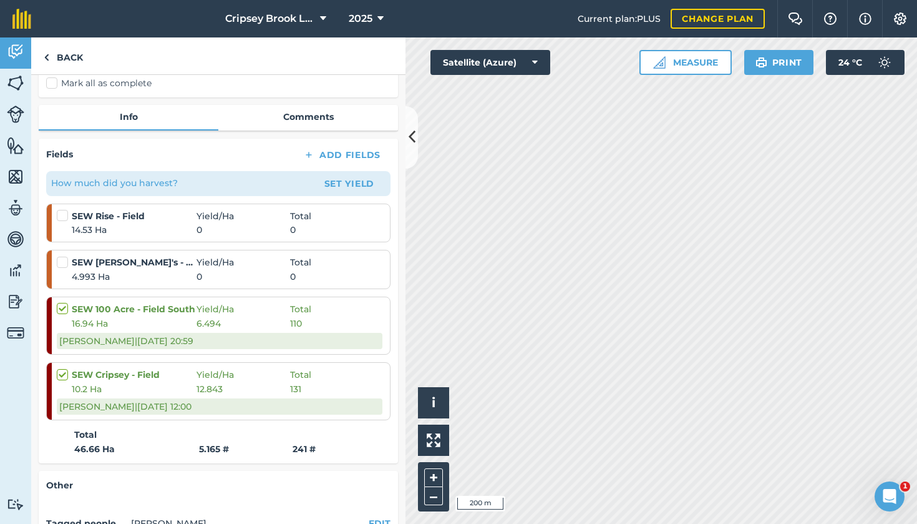
click at [343, 183] on button "Set Yield" at bounding box center [349, 183] width 72 height 20
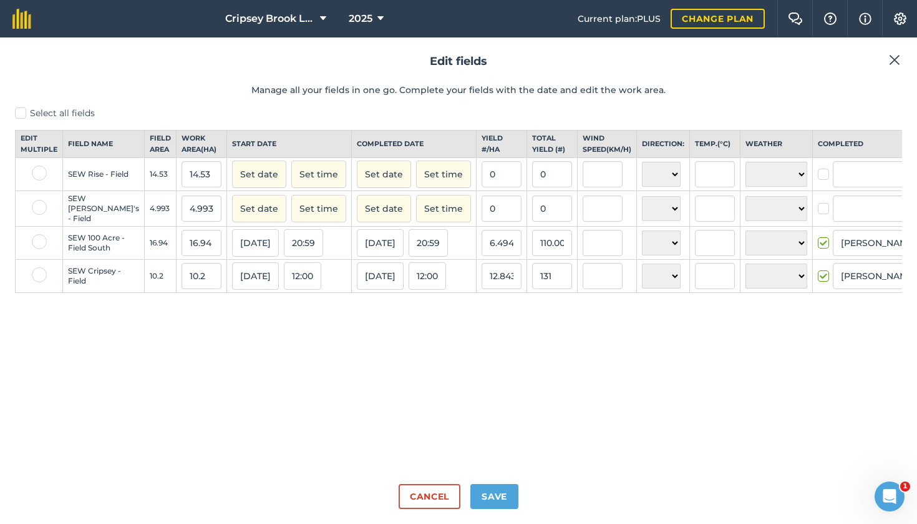
click at [232, 187] on button "Set date" at bounding box center [259, 173] width 54 height 27
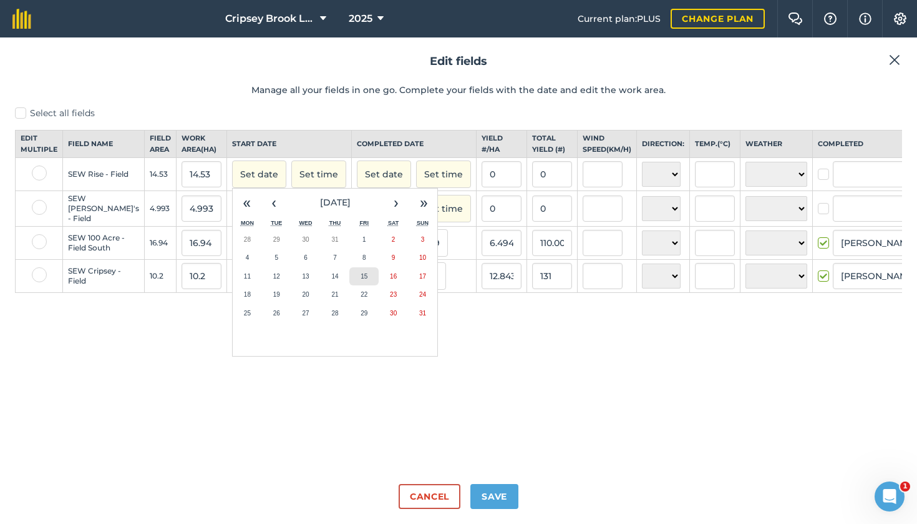
click at [361, 280] on abbr "15" at bounding box center [364, 276] width 7 height 7
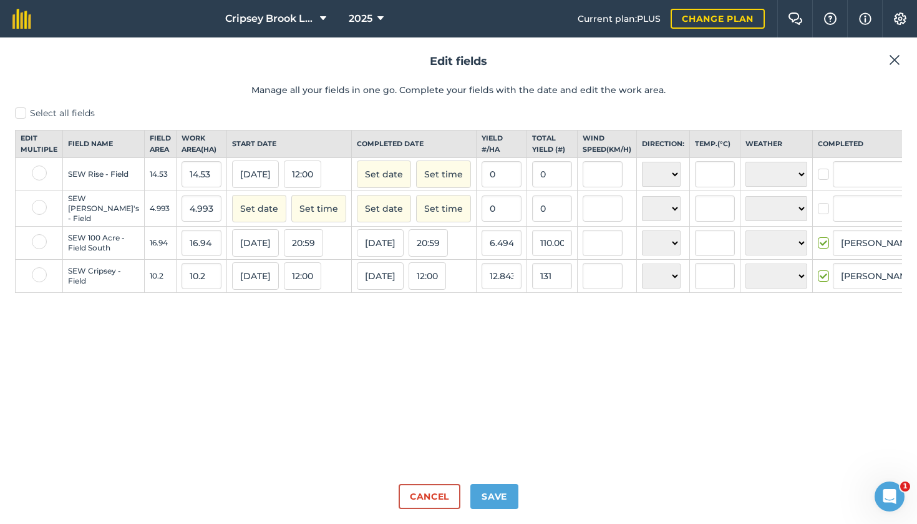
click at [357, 184] on button "Set date" at bounding box center [384, 173] width 54 height 27
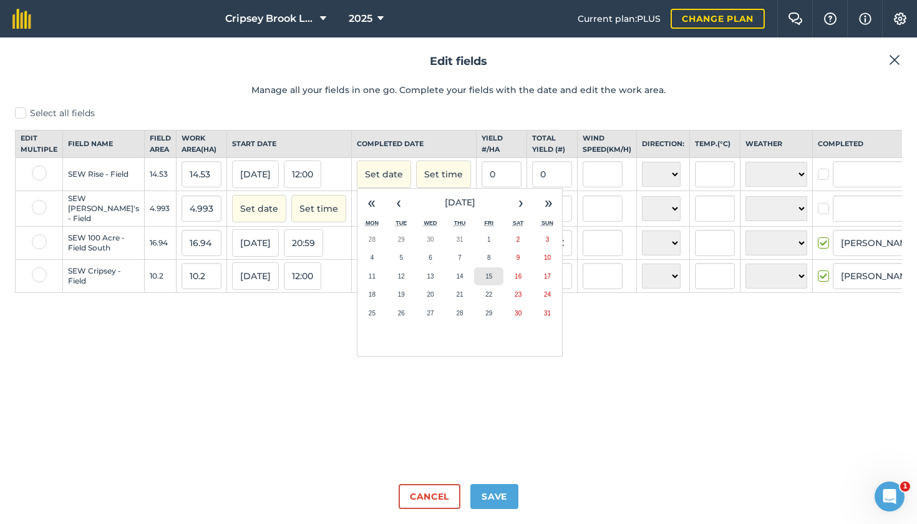
click at [474, 285] on button "15" at bounding box center [488, 276] width 29 height 19
checkbox input "true"
type input "[PERSON_NAME]"
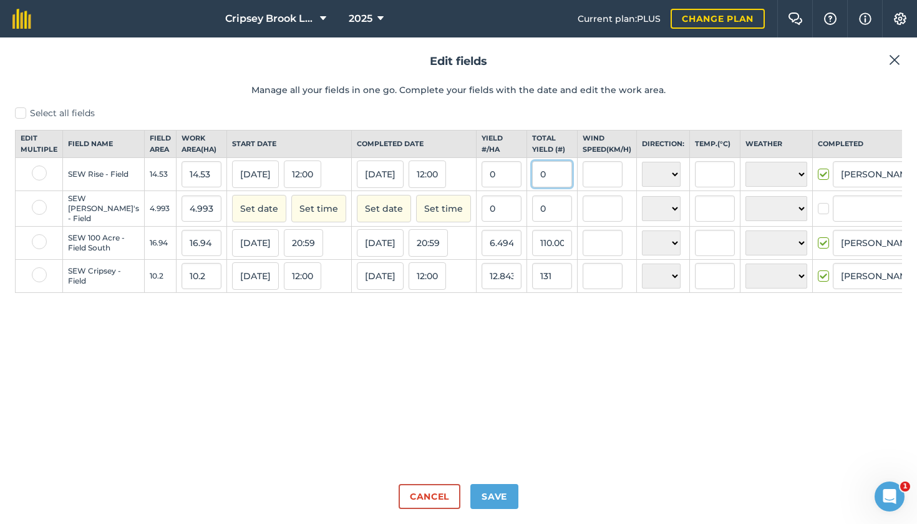
click at [532, 185] on input "0" at bounding box center [552, 174] width 40 height 26
type input "045"
type input "3.0970406056434965"
type input "45"
click at [532, 212] on input "0" at bounding box center [552, 208] width 40 height 26
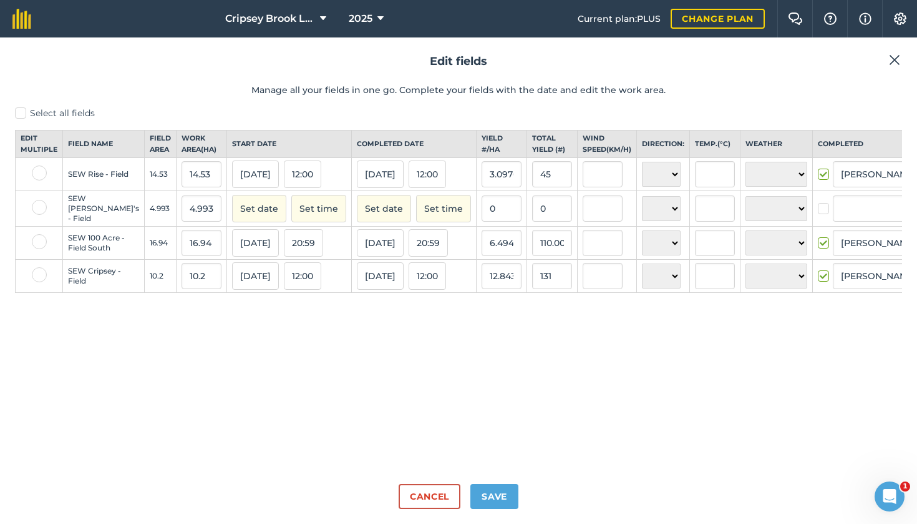
click at [232, 218] on button "Set date" at bounding box center [259, 208] width 54 height 27
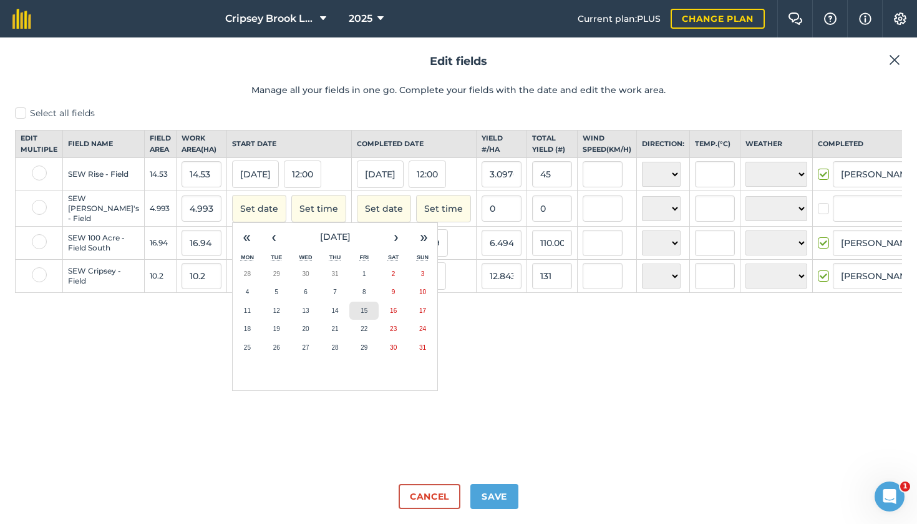
click at [361, 314] on abbr "15" at bounding box center [364, 310] width 7 height 7
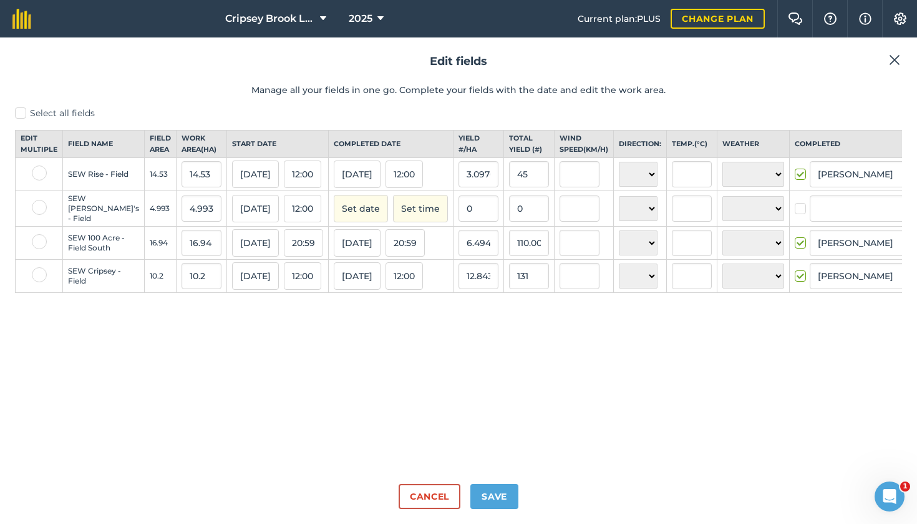
click at [334, 222] on button "Set date" at bounding box center [361, 208] width 54 height 27
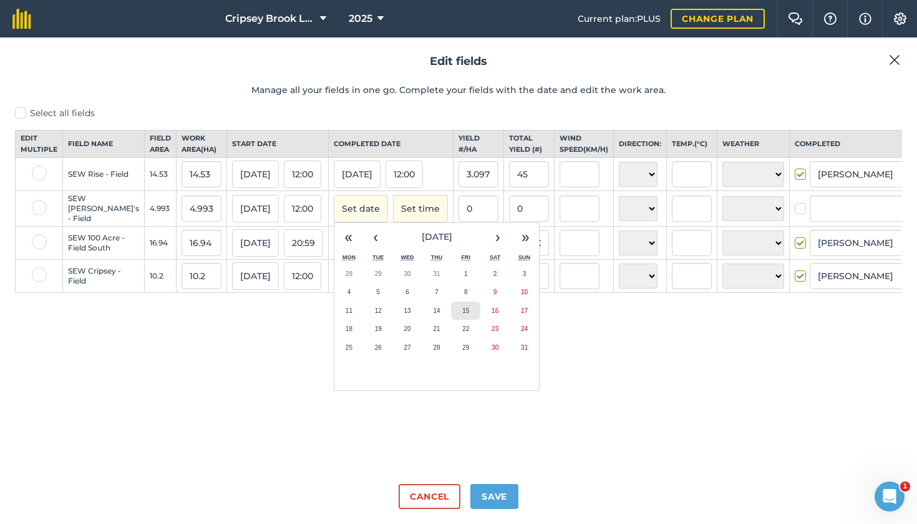
click at [462, 314] on abbr "15" at bounding box center [465, 310] width 7 height 7
checkbox input "true"
type input "[PERSON_NAME]"
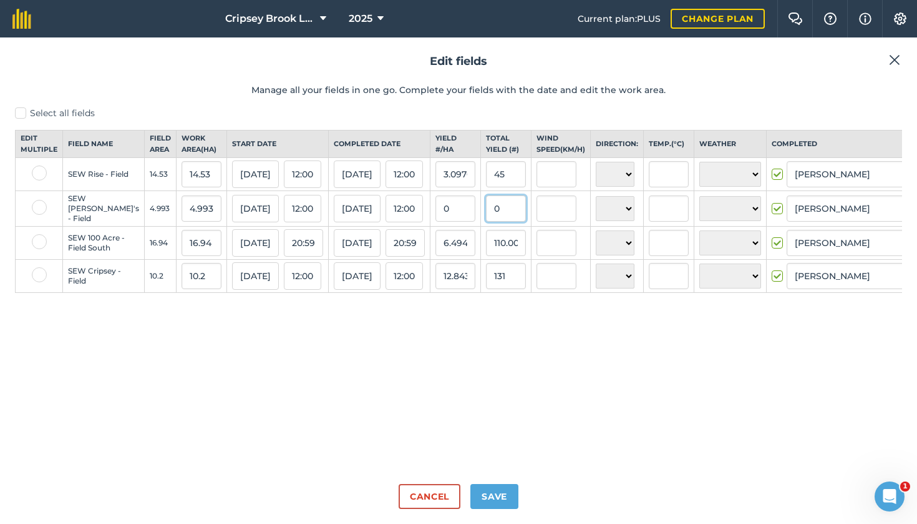
click at [486, 219] on input "0" at bounding box center [506, 208] width 40 height 26
type input "0"
type input "11"
type input "2.203084318045263"
click at [486, 256] on input "110.00836000000001" at bounding box center [506, 243] width 40 height 26
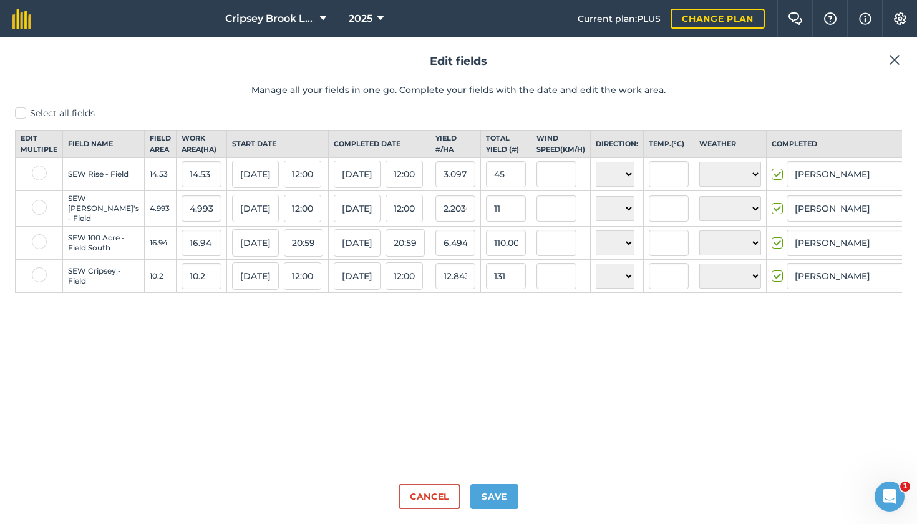
click at [492, 490] on button "Save" at bounding box center [495, 496] width 48 height 25
checkbox input "true"
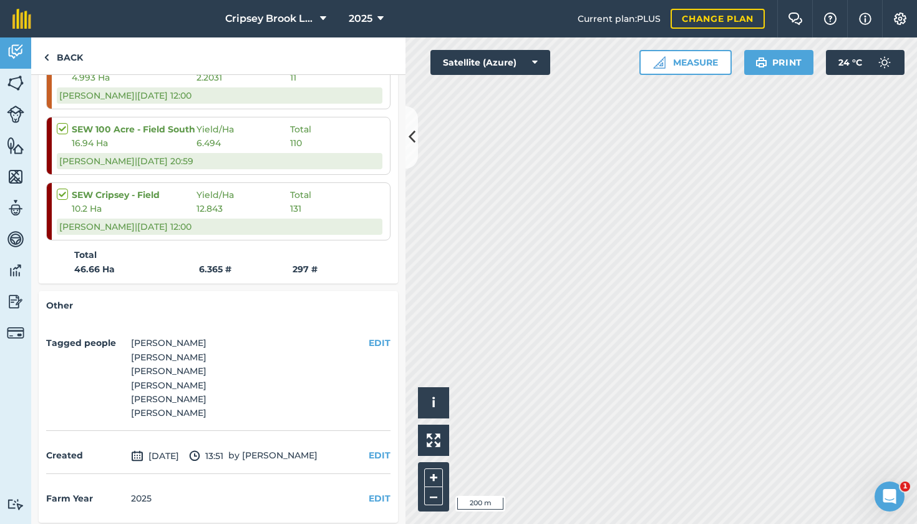
click at [320, 19] on icon at bounding box center [323, 18] width 6 height 15
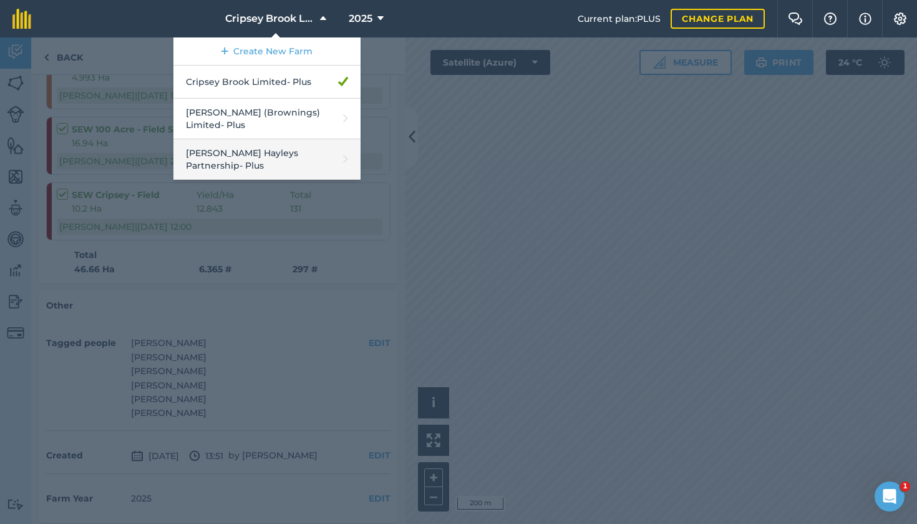
click at [244, 142] on link "[PERSON_NAME] Hayleys Partnership - Plus" at bounding box center [266, 159] width 187 height 41
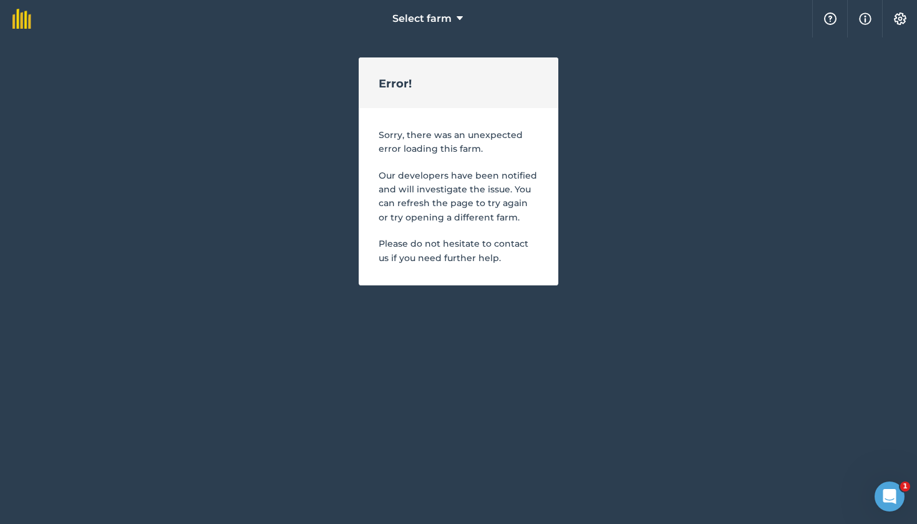
click at [459, 98] on div "Error!" at bounding box center [459, 82] width 200 height 51
click at [446, 15] on span "Select farm" at bounding box center [422, 18] width 59 height 15
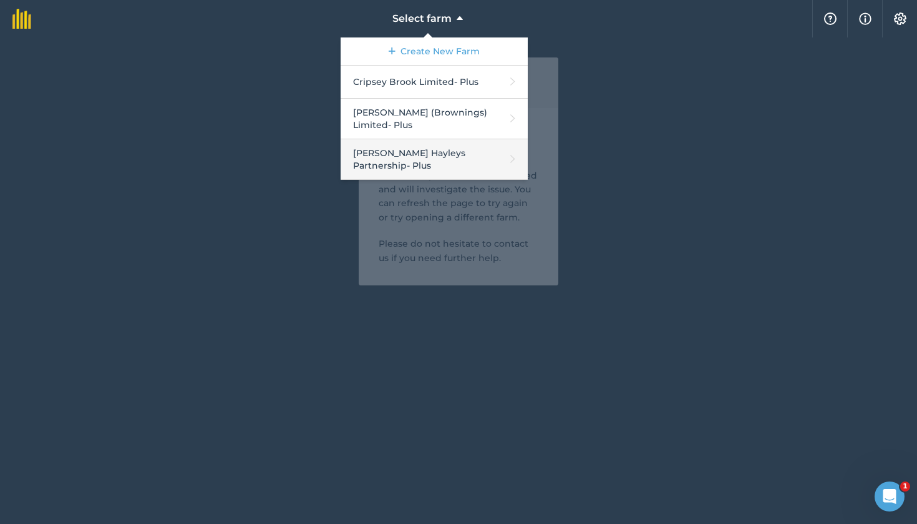
click at [402, 144] on link "Padfield Hayleys Partnership - Plus" at bounding box center [434, 159] width 187 height 41
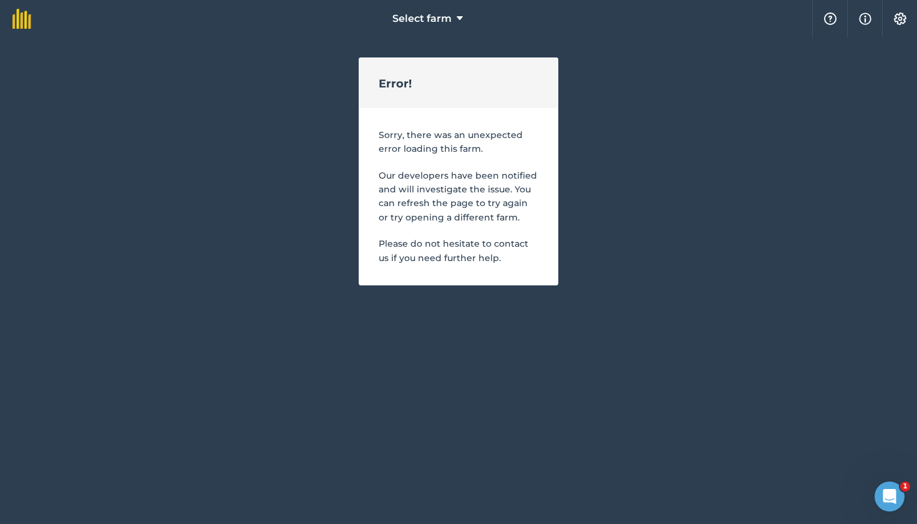
click at [454, 17] on button "Select farm" at bounding box center [428, 18] width 80 height 37
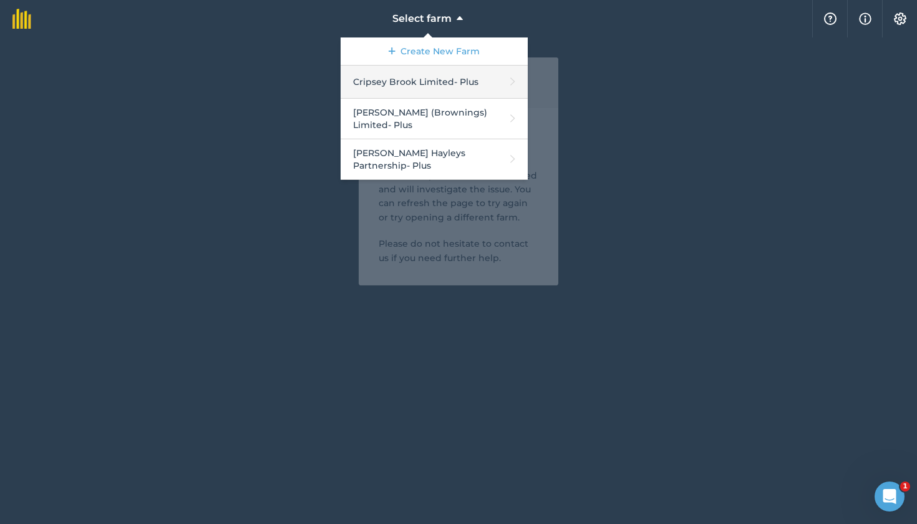
click at [416, 87] on link "Cripsey Brook Limited - Plus" at bounding box center [434, 82] width 187 height 33
